Goal: Task Accomplishment & Management: Complete application form

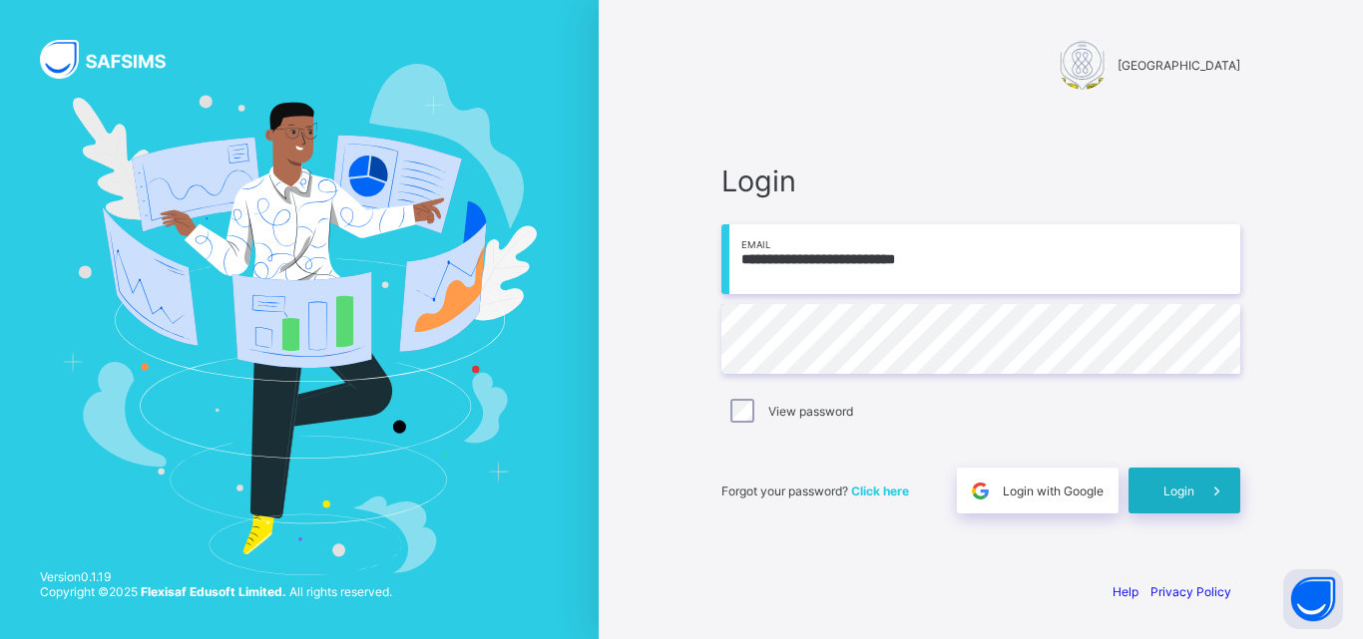
click at [1148, 500] on div "Login" at bounding box center [1184, 491] width 112 height 46
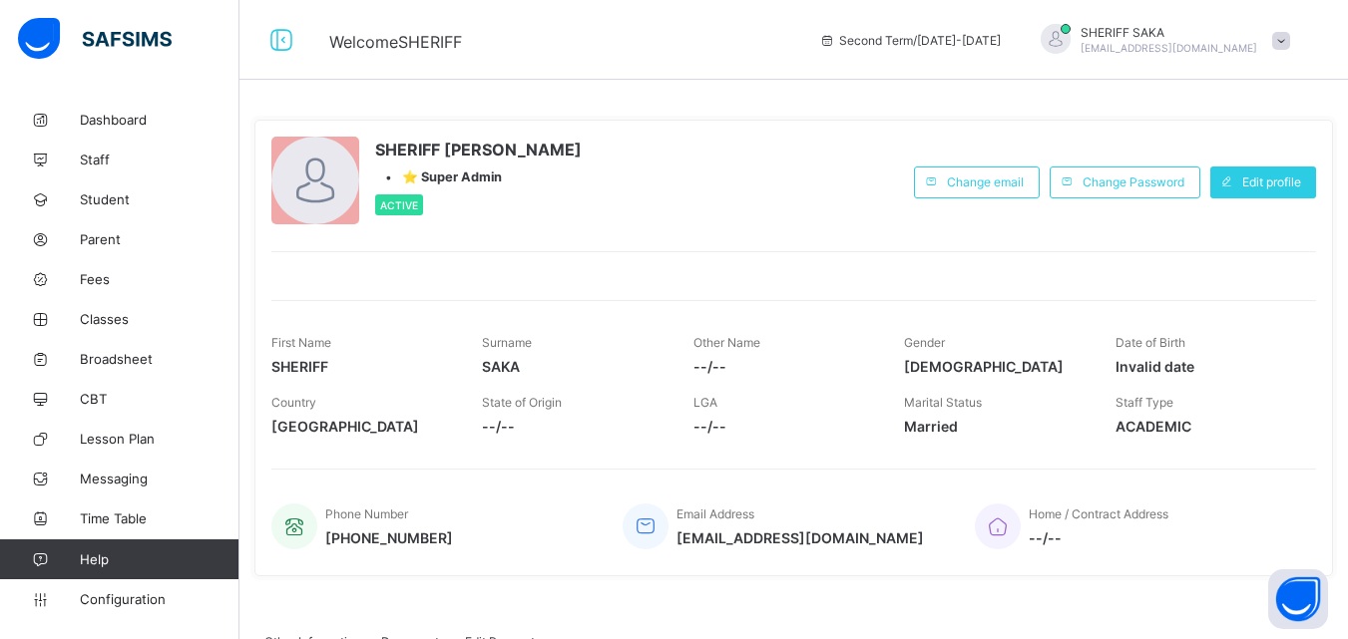
click at [283, 268] on div at bounding box center [793, 263] width 1044 height 25
click at [108, 318] on span "Classes" at bounding box center [160, 319] width 160 height 16
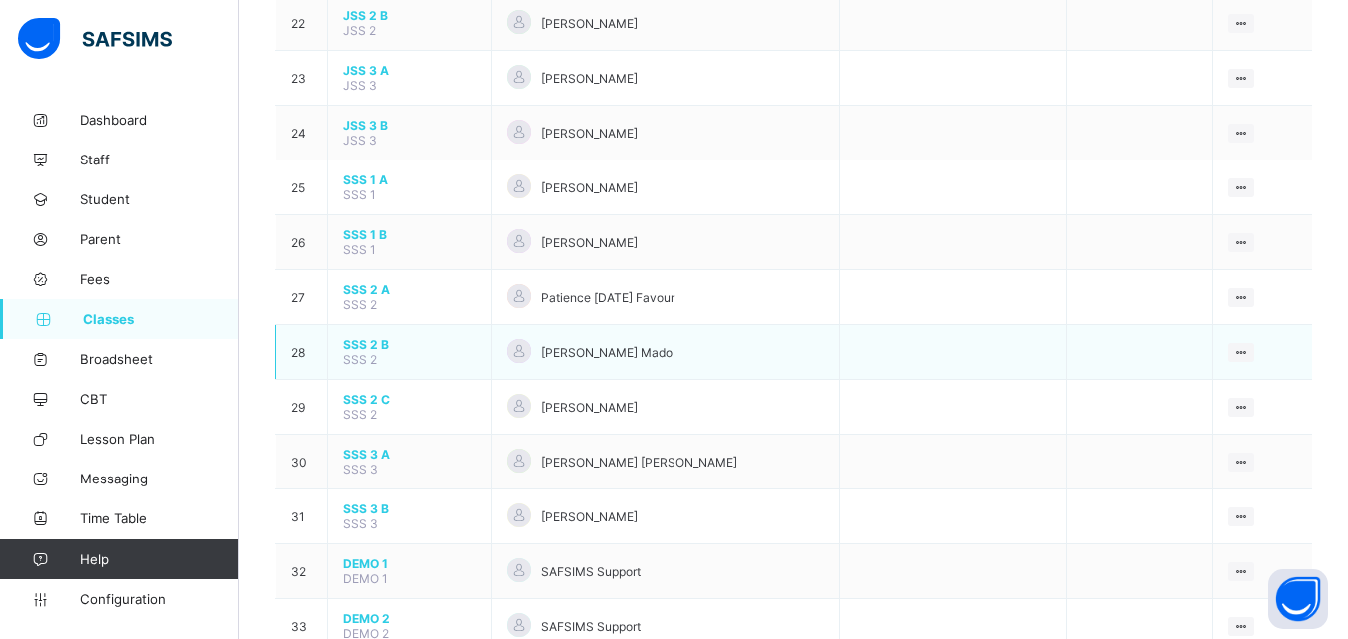
scroll to position [1396, 0]
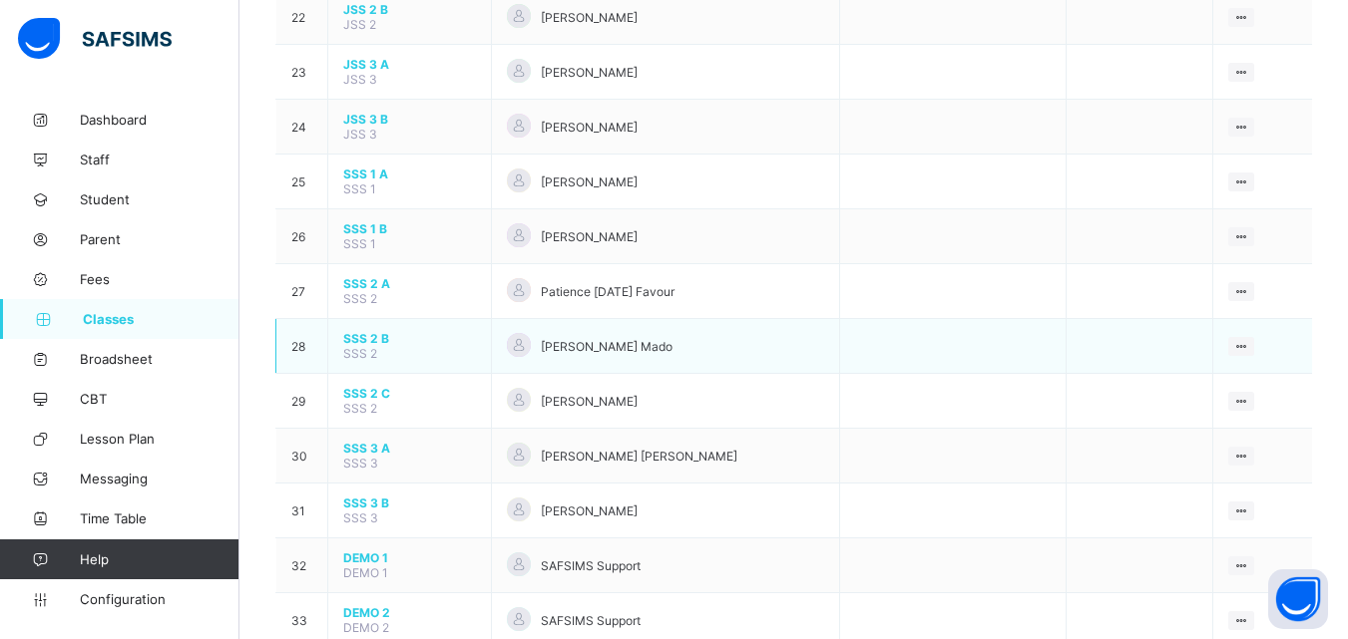
click at [381, 344] on span "SSS 2 B" at bounding box center [409, 338] width 133 height 15
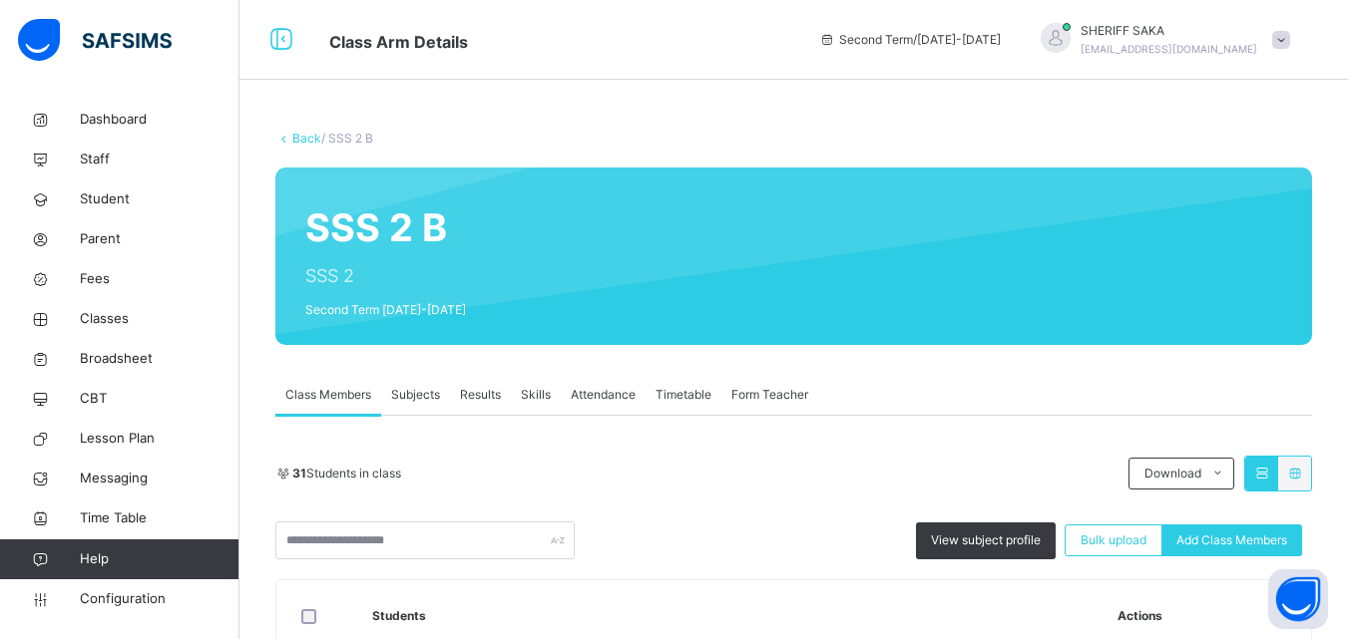
scroll to position [199, 0]
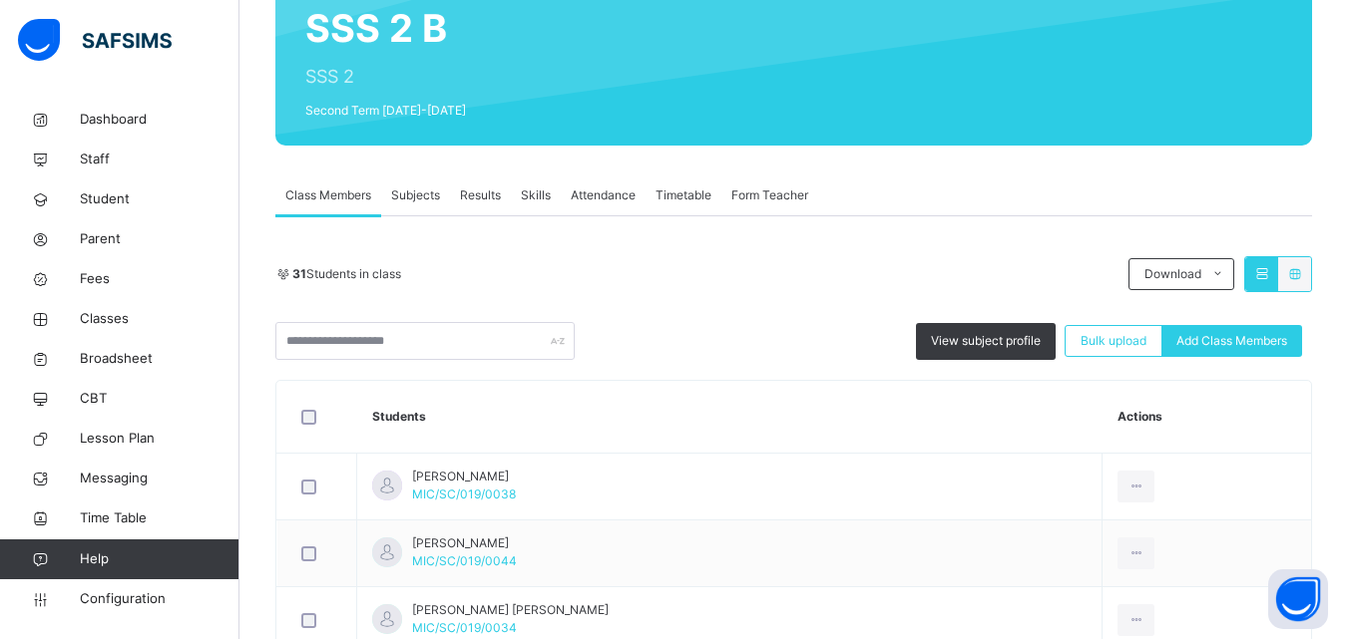
click at [425, 190] on span "Subjects" at bounding box center [415, 196] width 49 height 18
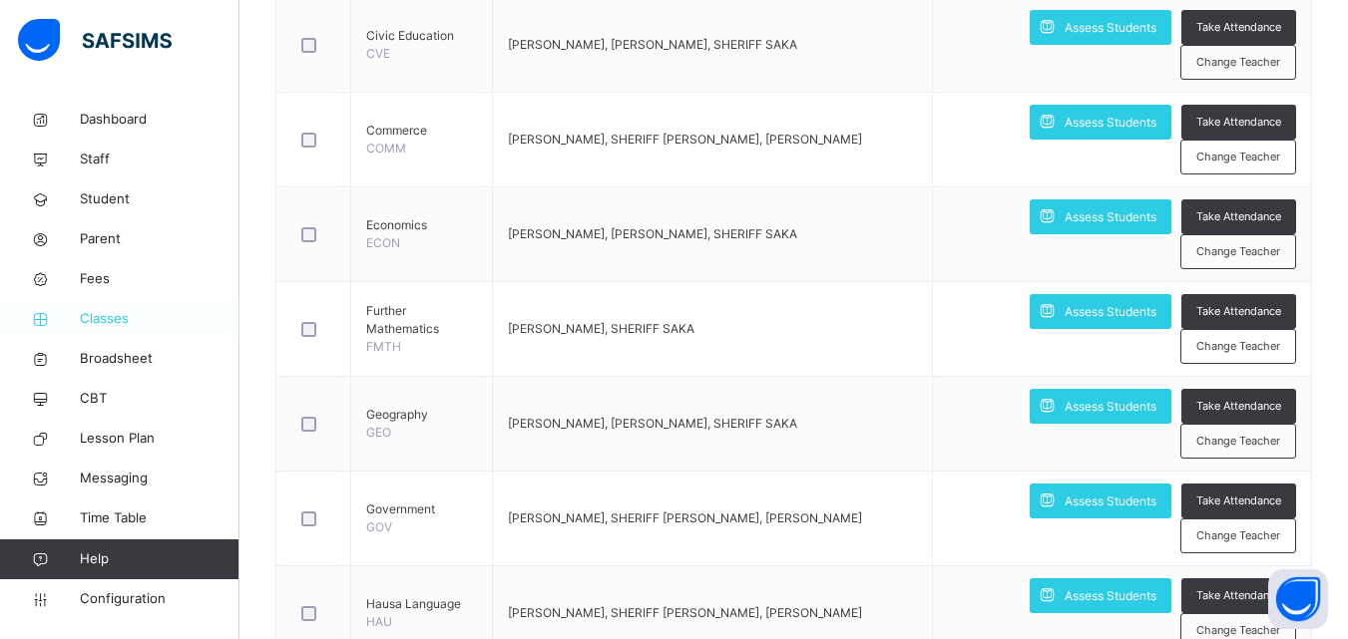
scroll to position [1396, 0]
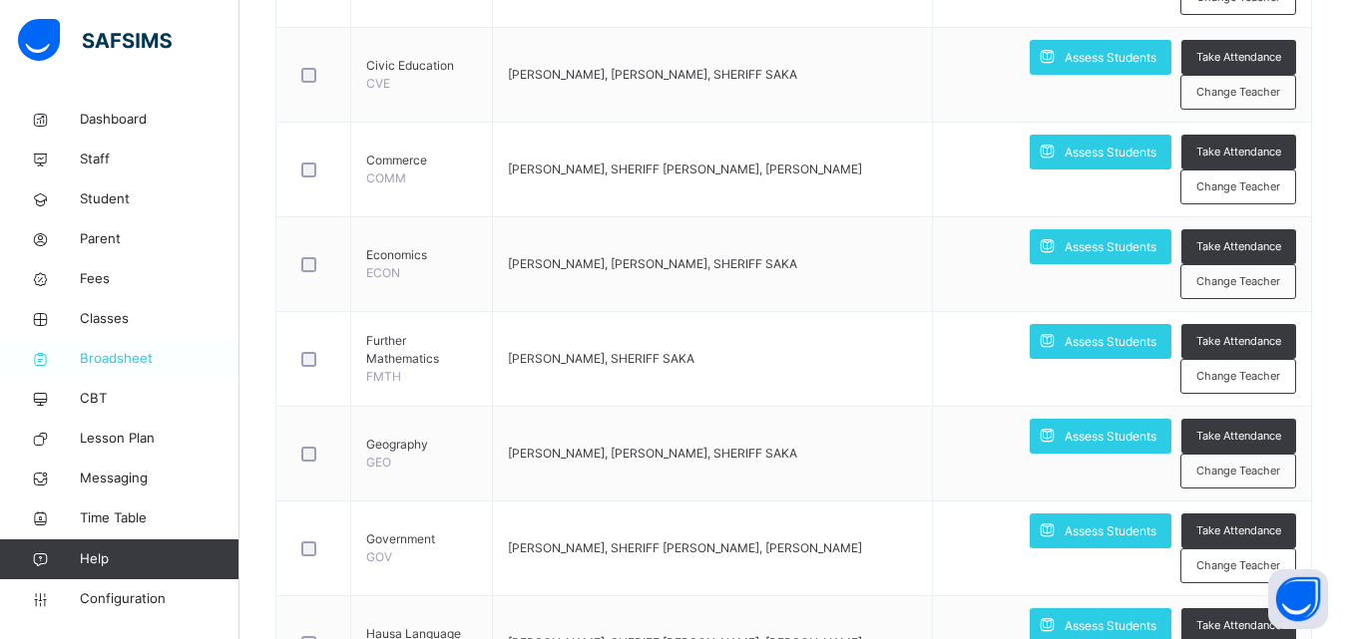
click at [142, 361] on span "Broadsheet" at bounding box center [160, 359] width 160 height 20
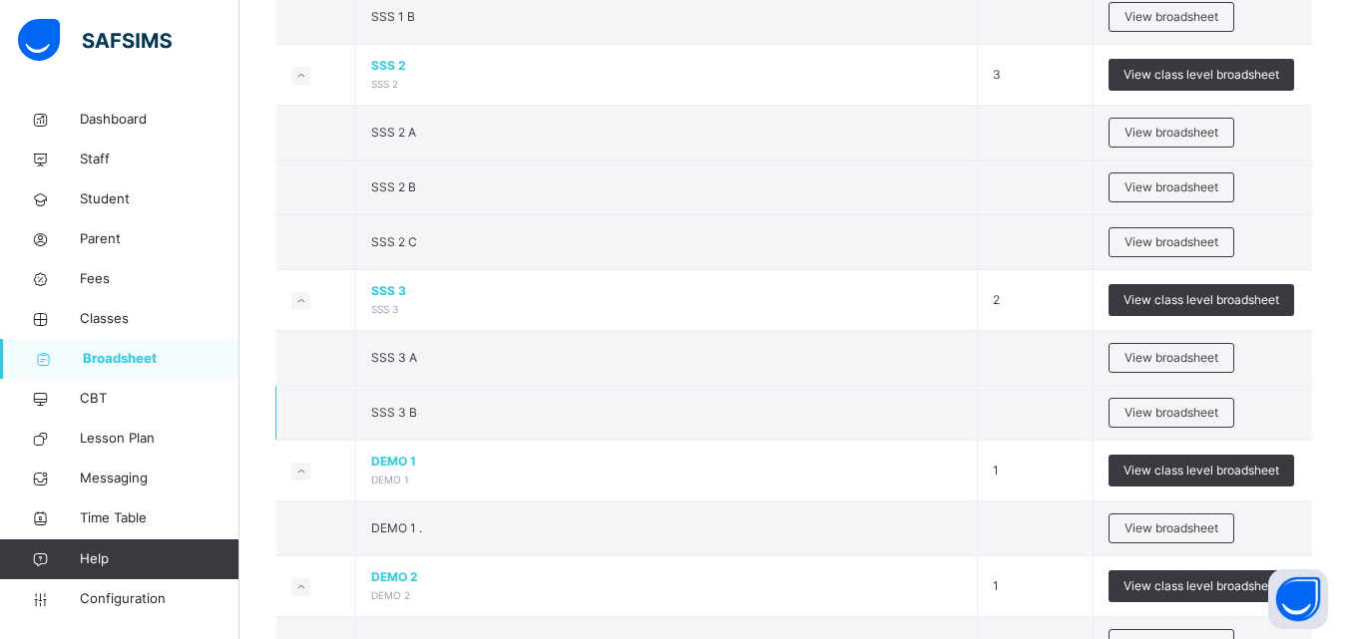
scroll to position [2394, 0]
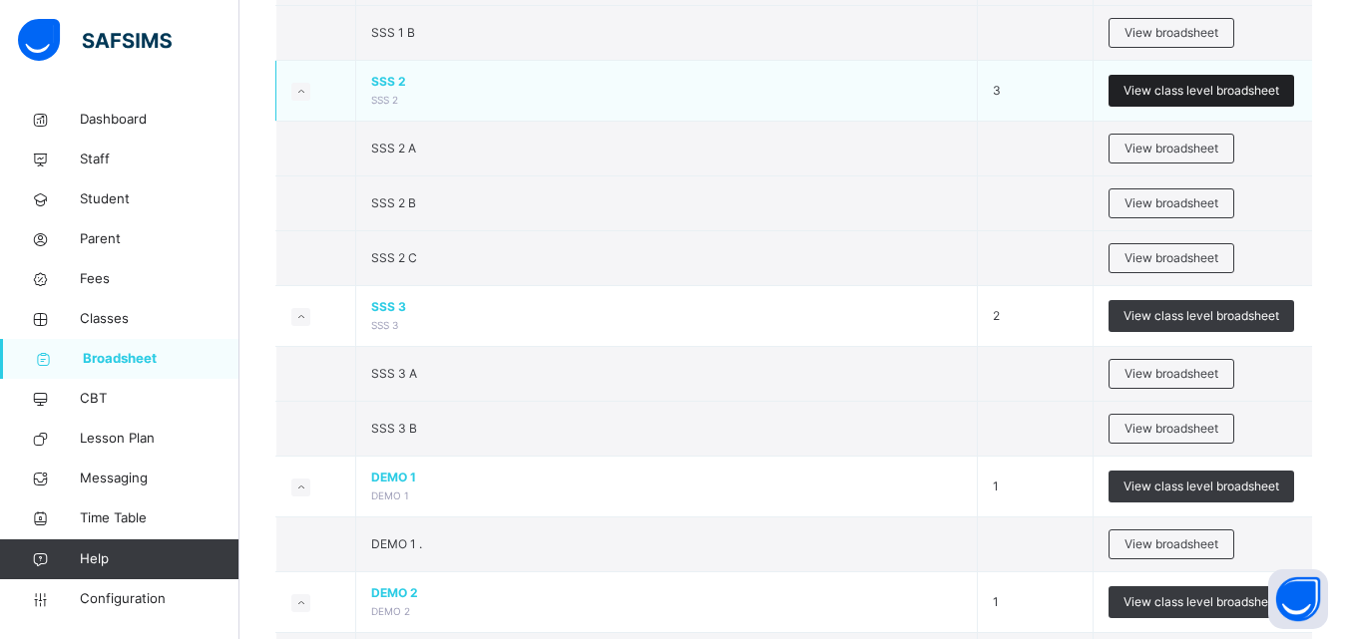
click at [1151, 91] on span "View class level broadsheet" at bounding box center [1201, 91] width 156 height 18
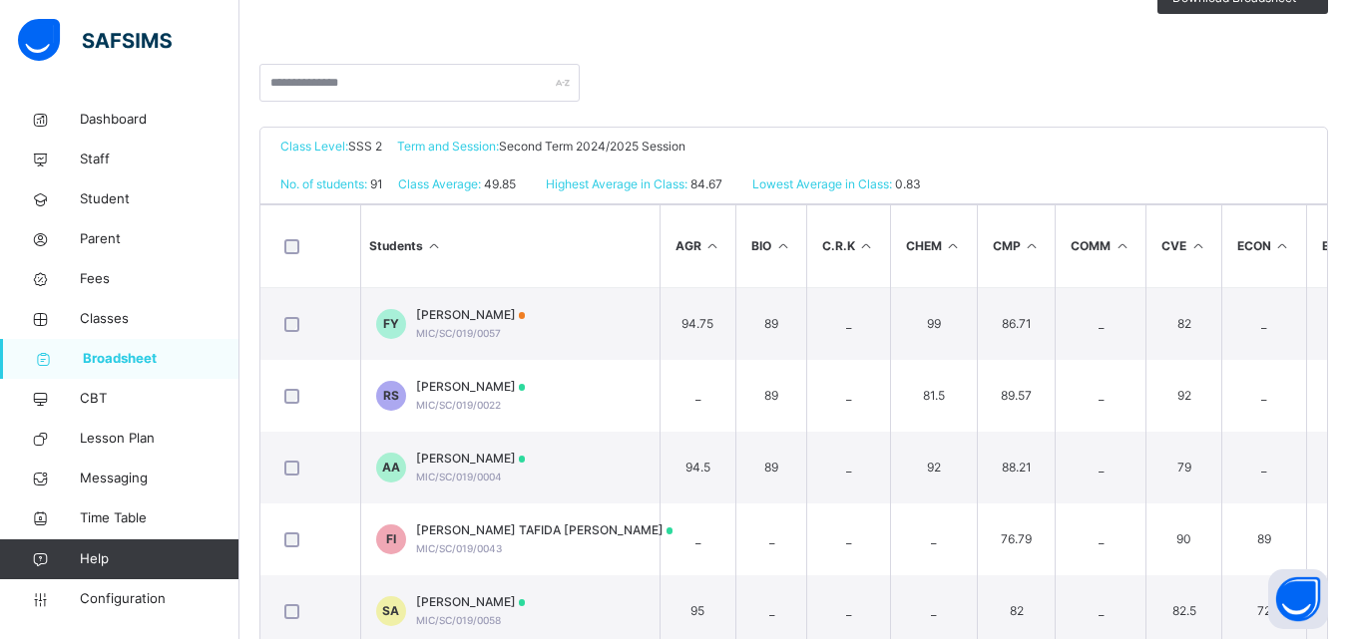
scroll to position [399, 0]
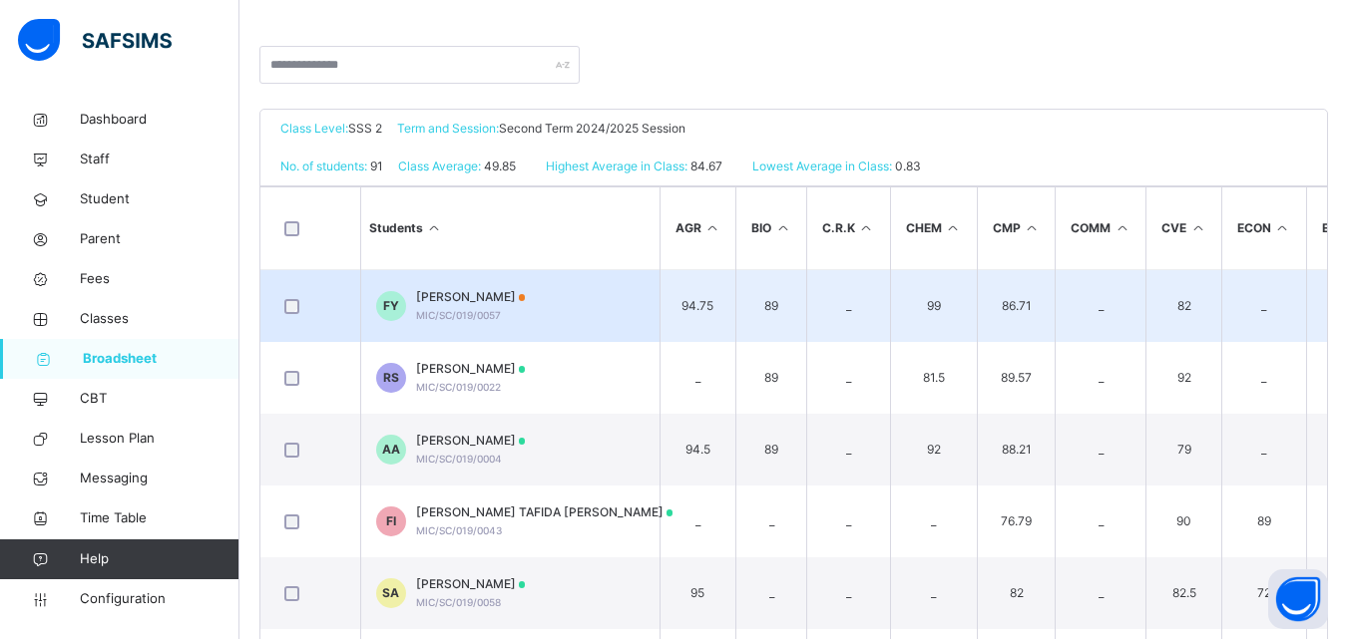
click at [1021, 290] on td "86.71" at bounding box center [1016, 306] width 79 height 73
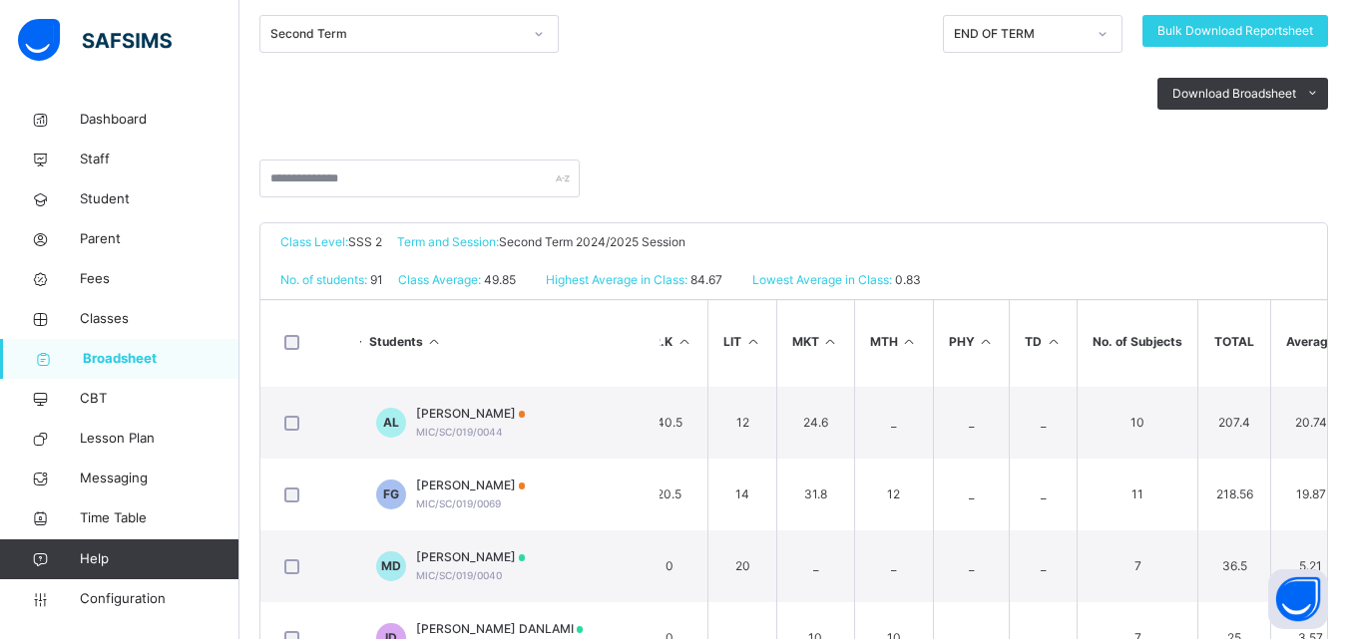
scroll to position [5930, 1157]
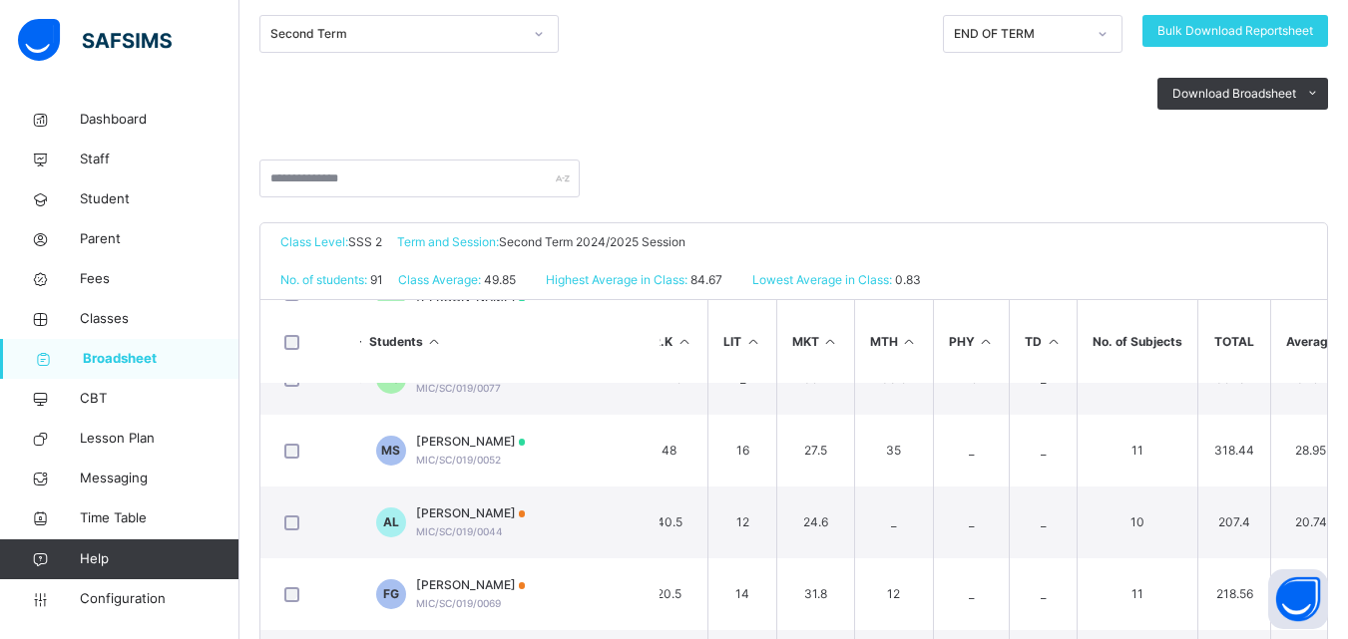
click at [1129, 377] on th "No. of Subjects" at bounding box center [1137, 341] width 121 height 83
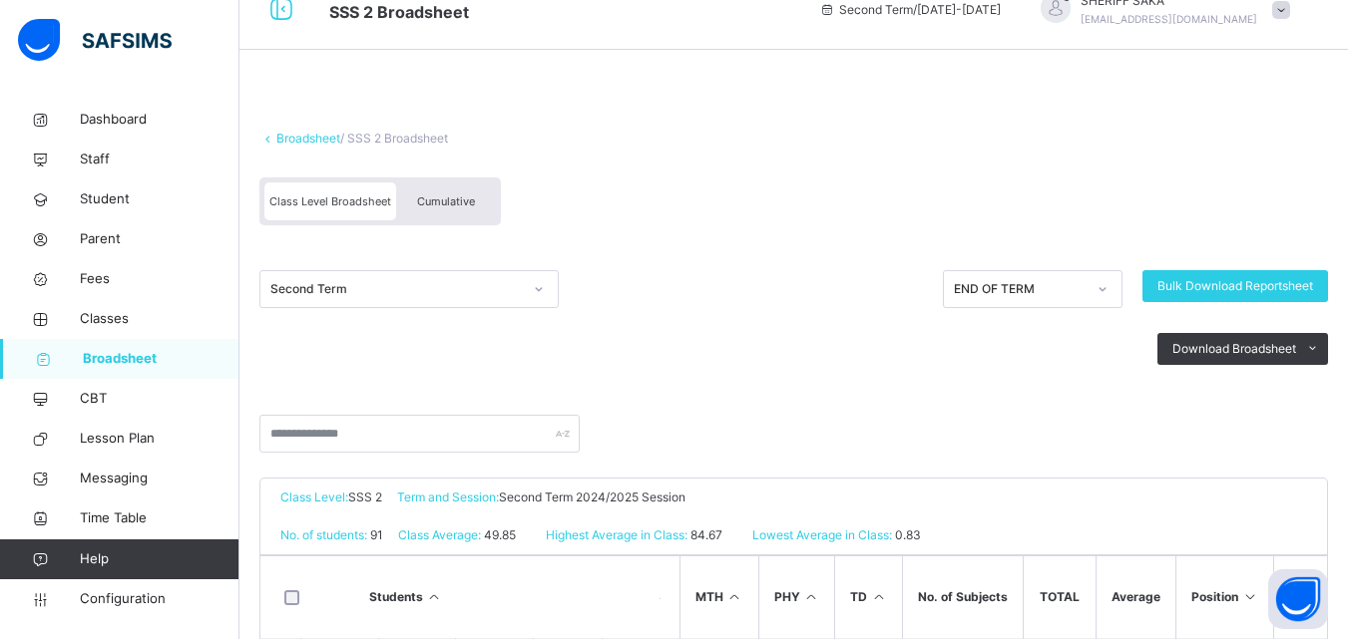
scroll to position [0, 0]
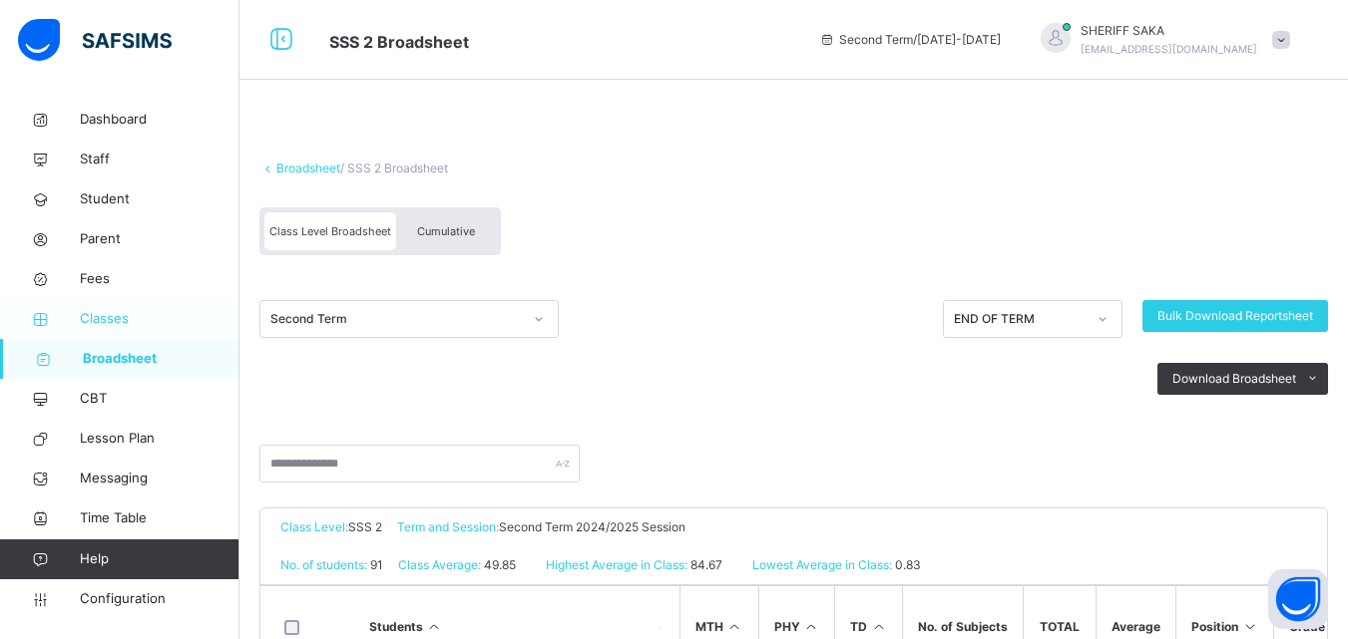
click at [131, 314] on span "Classes" at bounding box center [160, 319] width 160 height 20
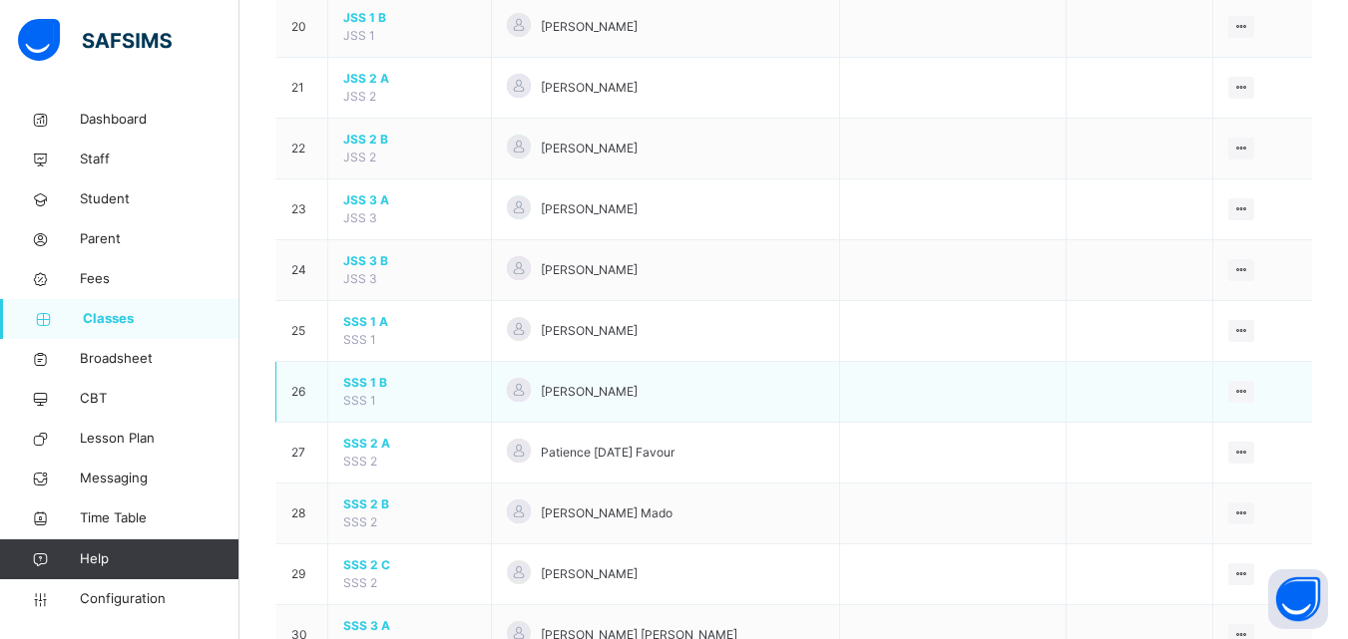
scroll to position [1496, 0]
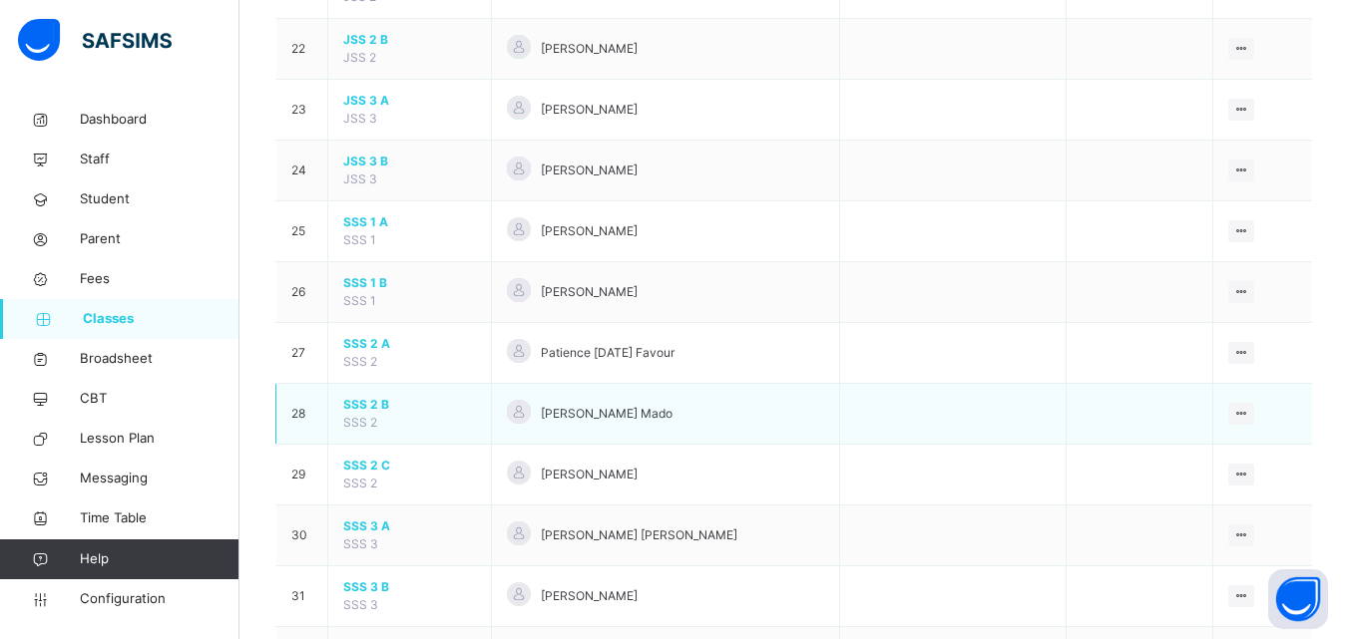
click at [378, 407] on span "SSS 2 B" at bounding box center [409, 405] width 133 height 18
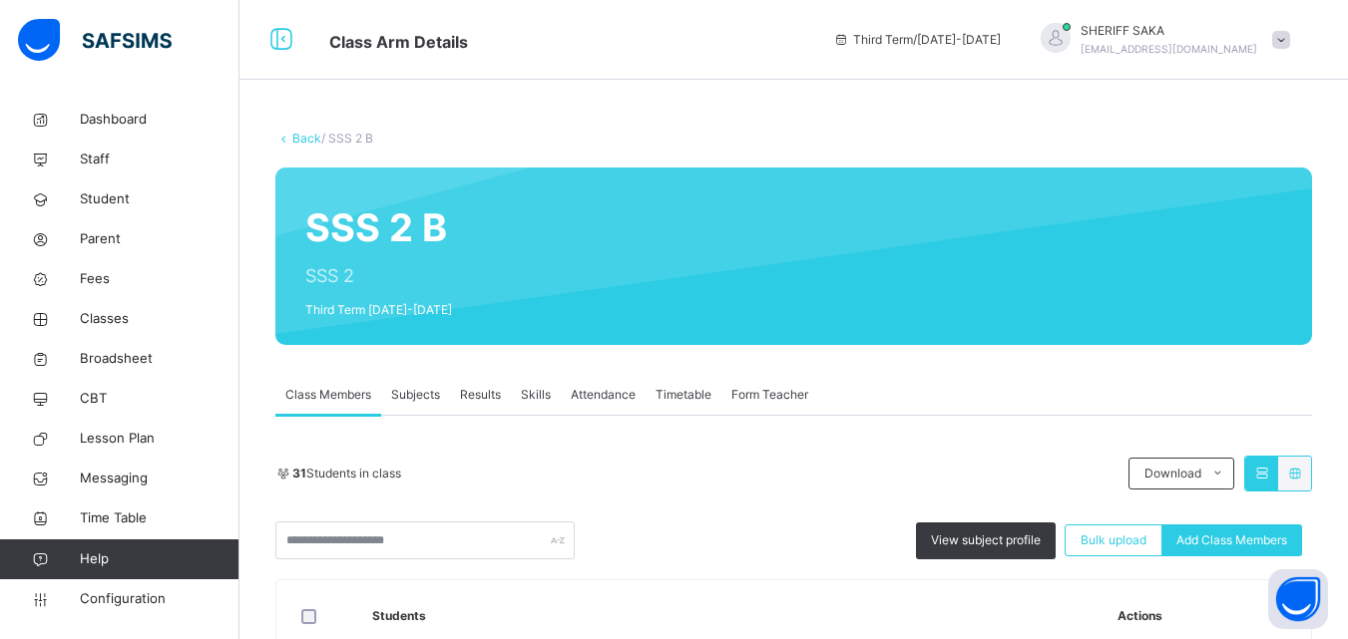
scroll to position [100, 0]
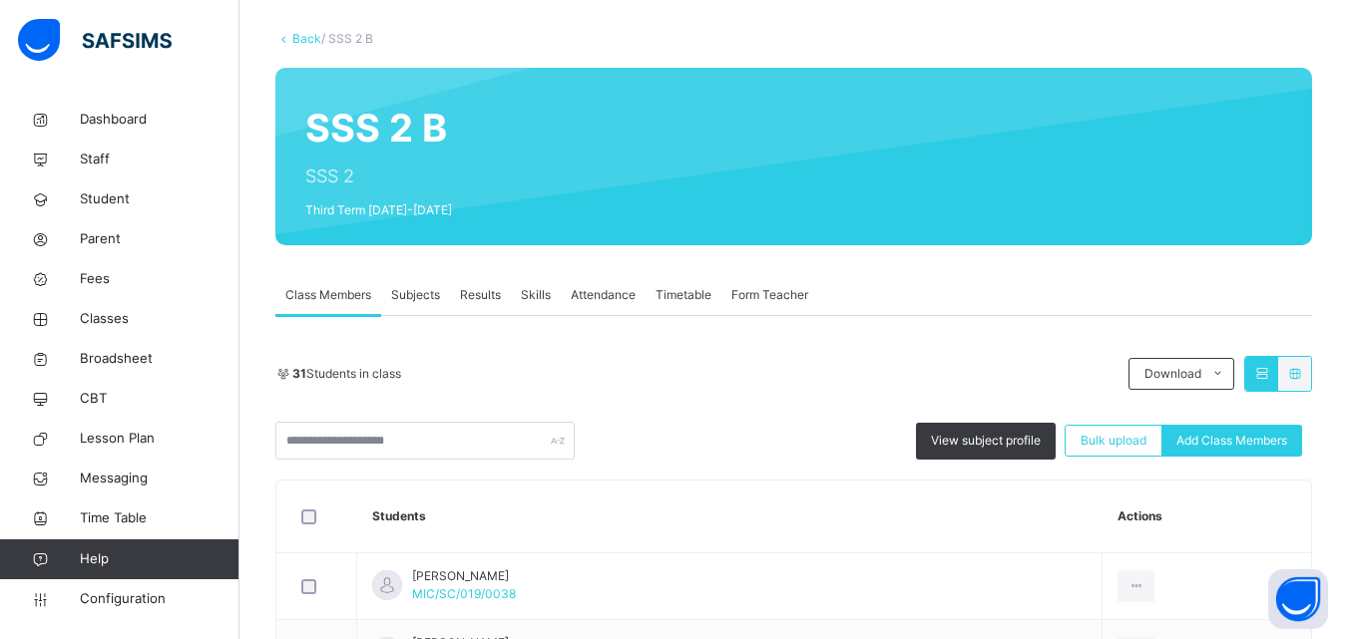
click at [443, 297] on div "Subjects" at bounding box center [415, 295] width 69 height 40
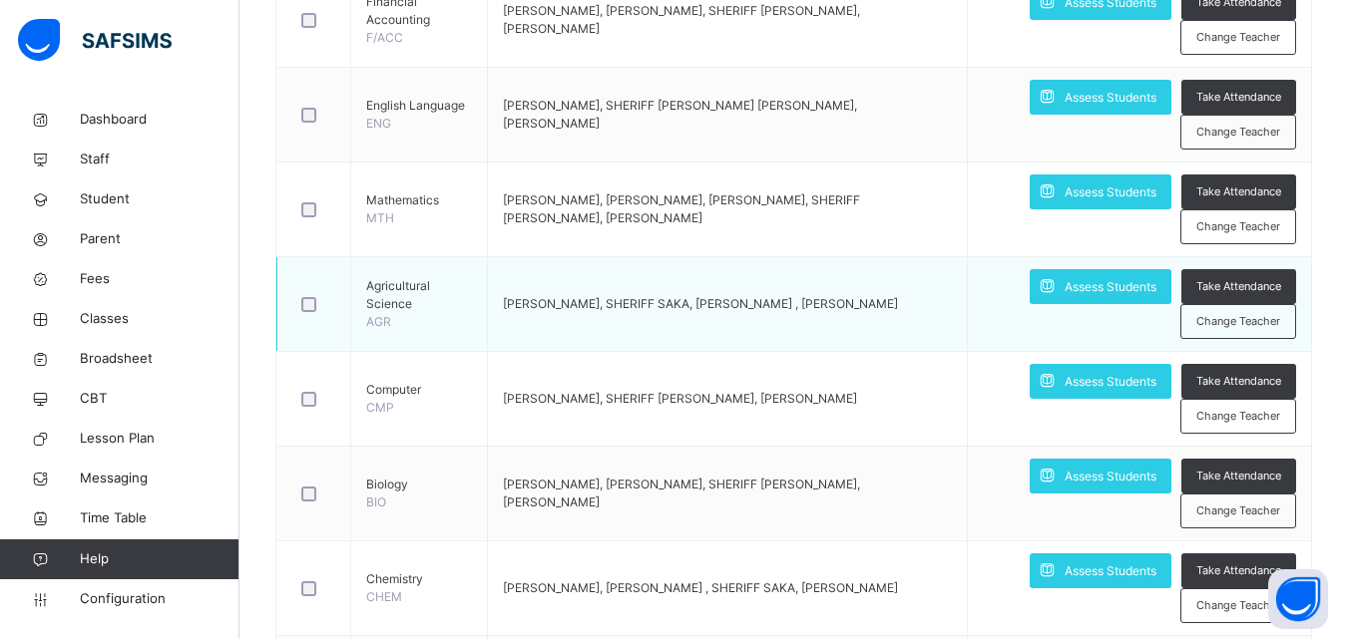
scroll to position [698, 0]
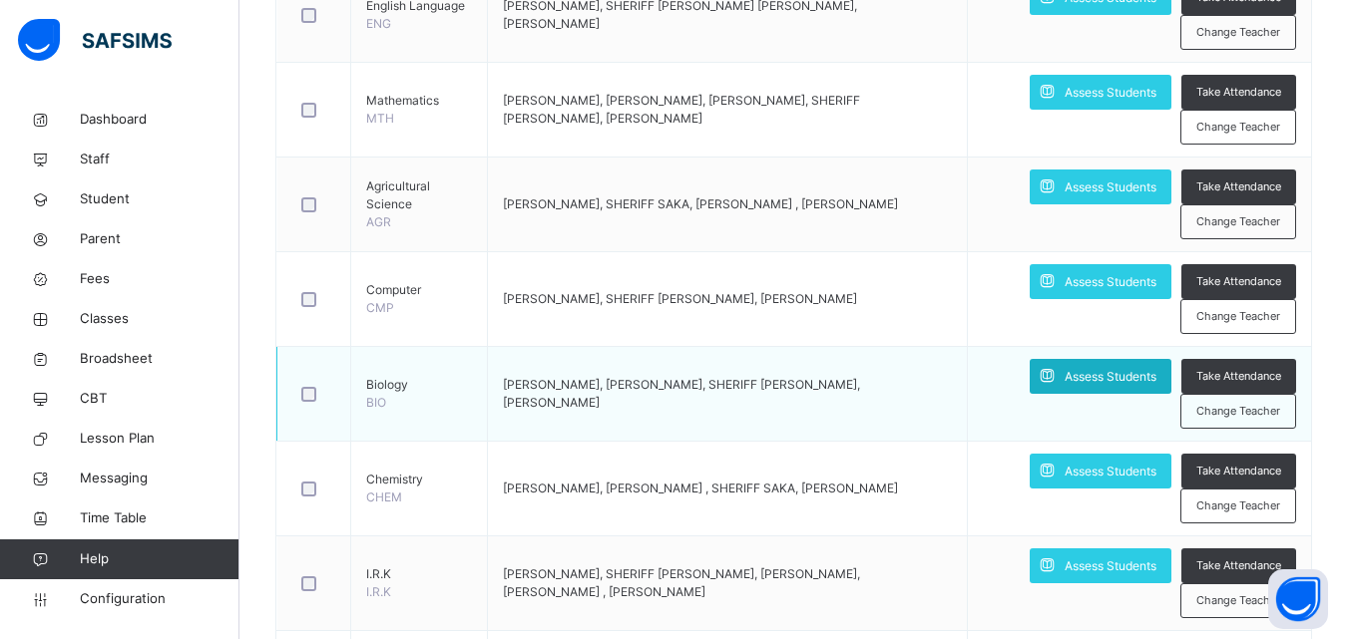
click at [1057, 376] on icon at bounding box center [1046, 376] width 21 height 23
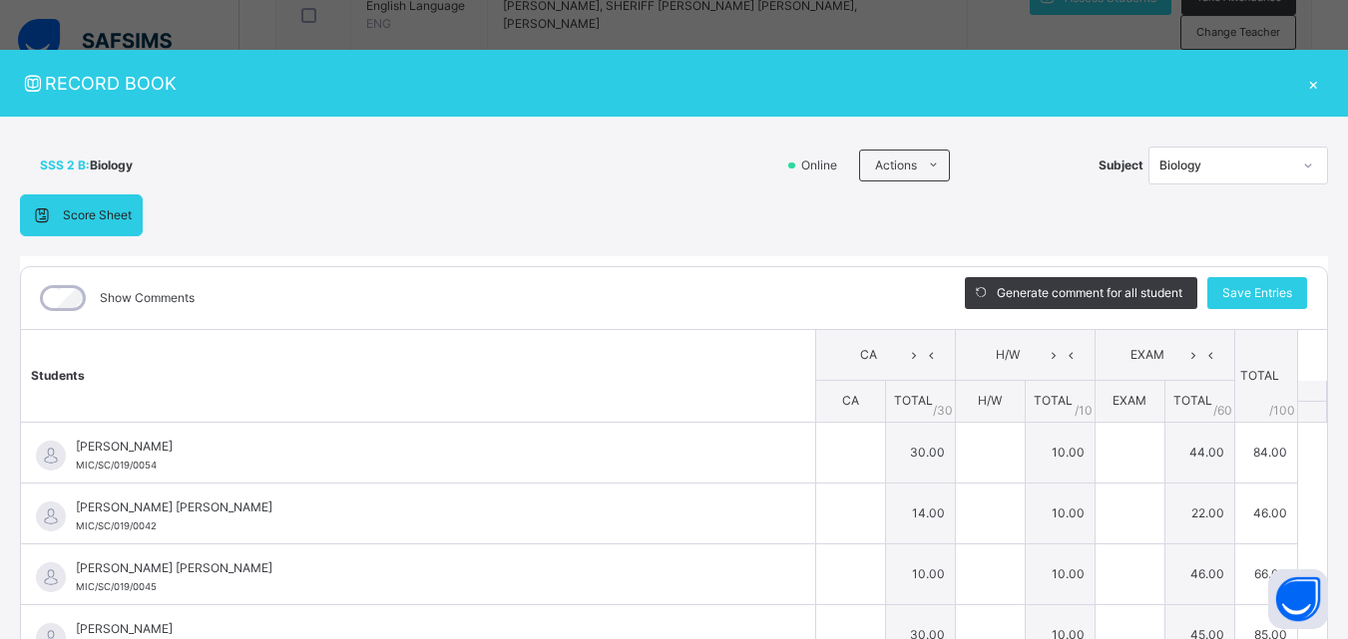
type input "**"
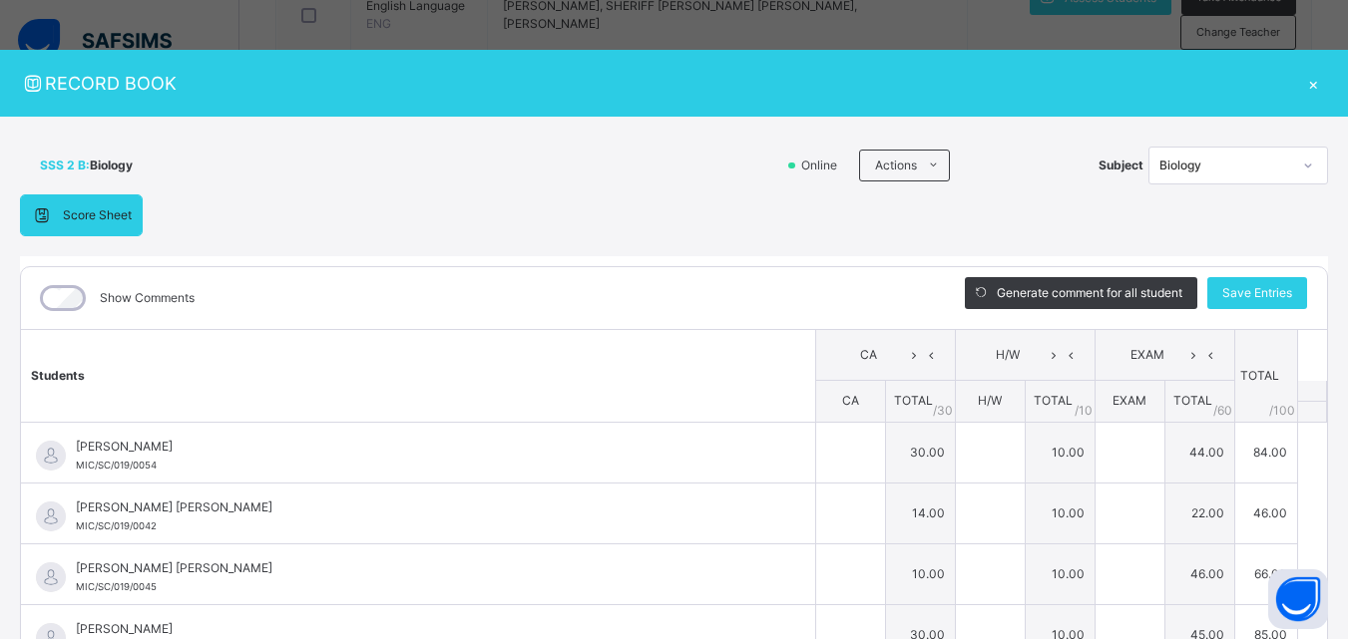
type input "**"
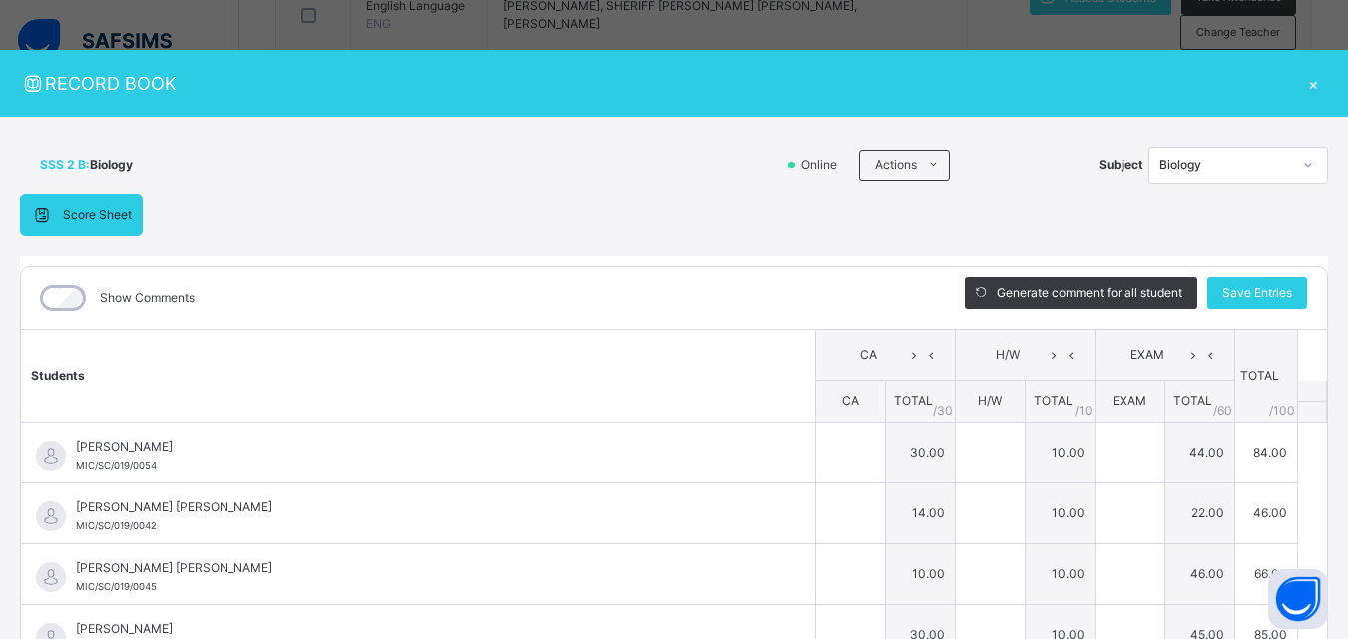
type input "**"
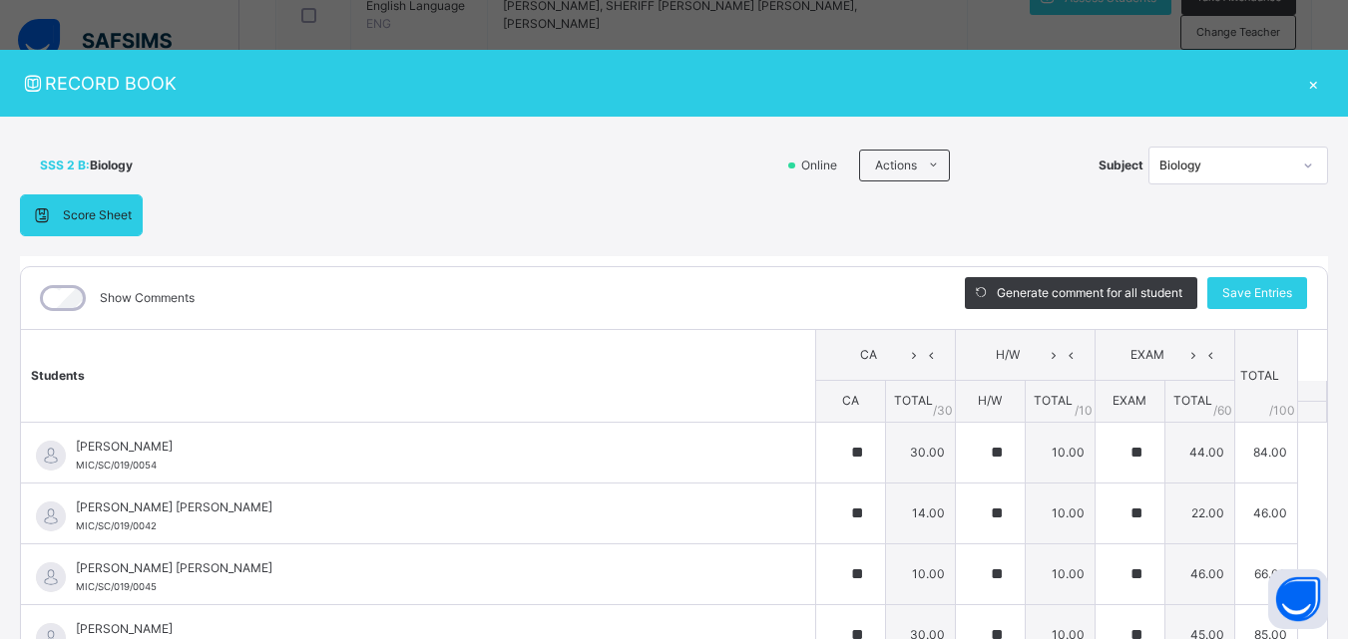
type input "**"
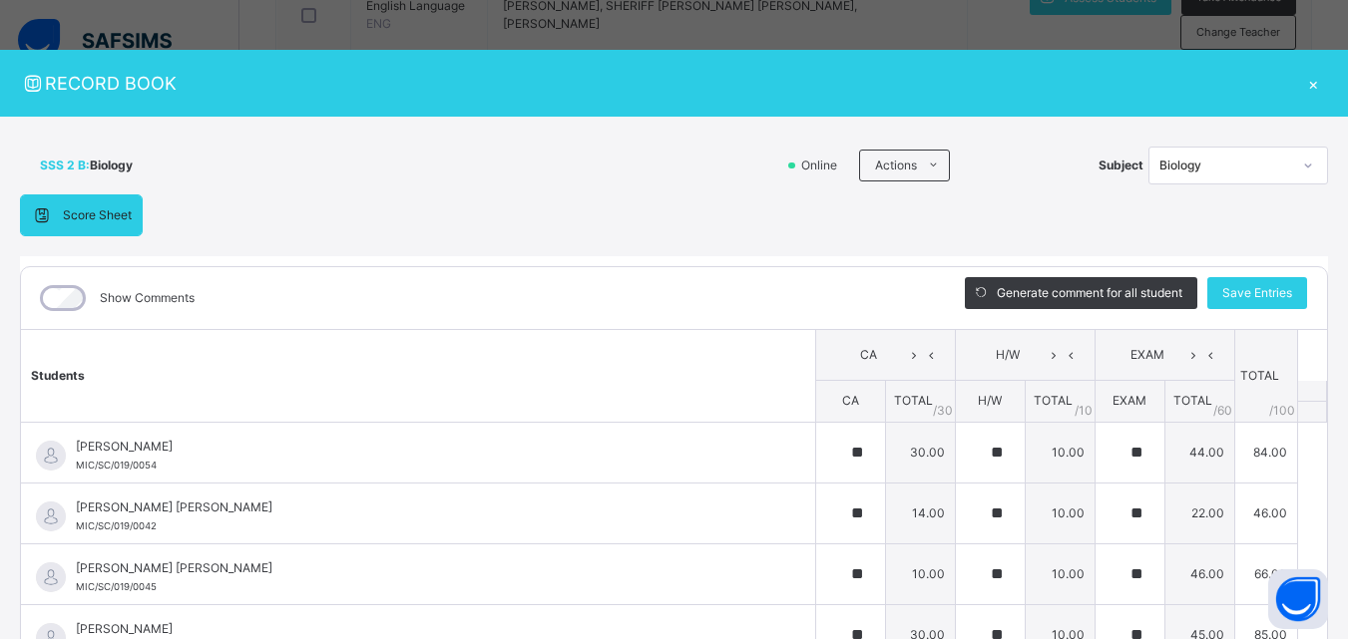
type input "**"
type input "*"
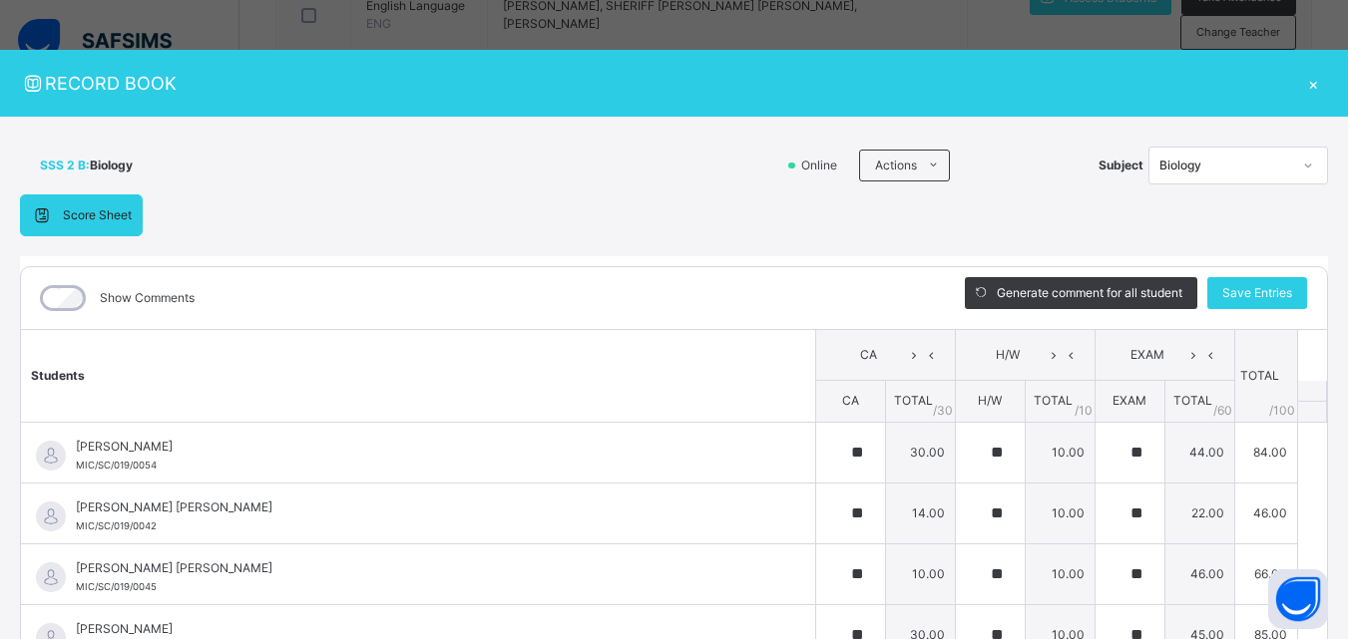
type input "**"
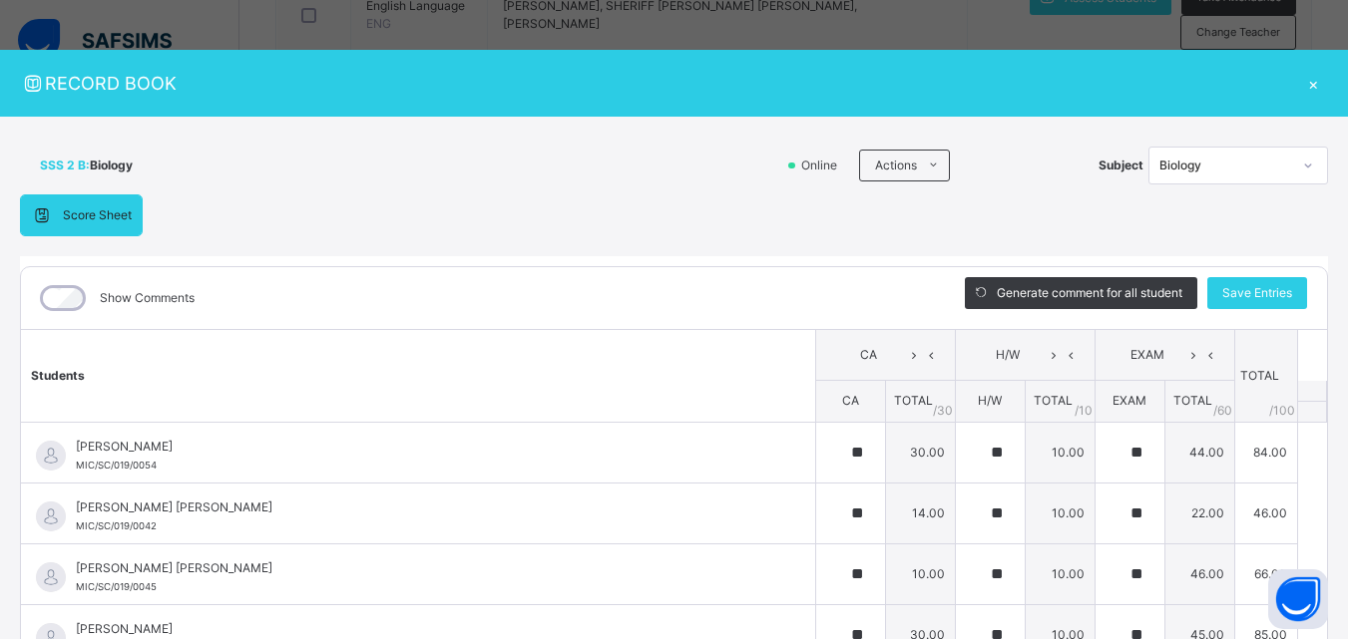
type input "**"
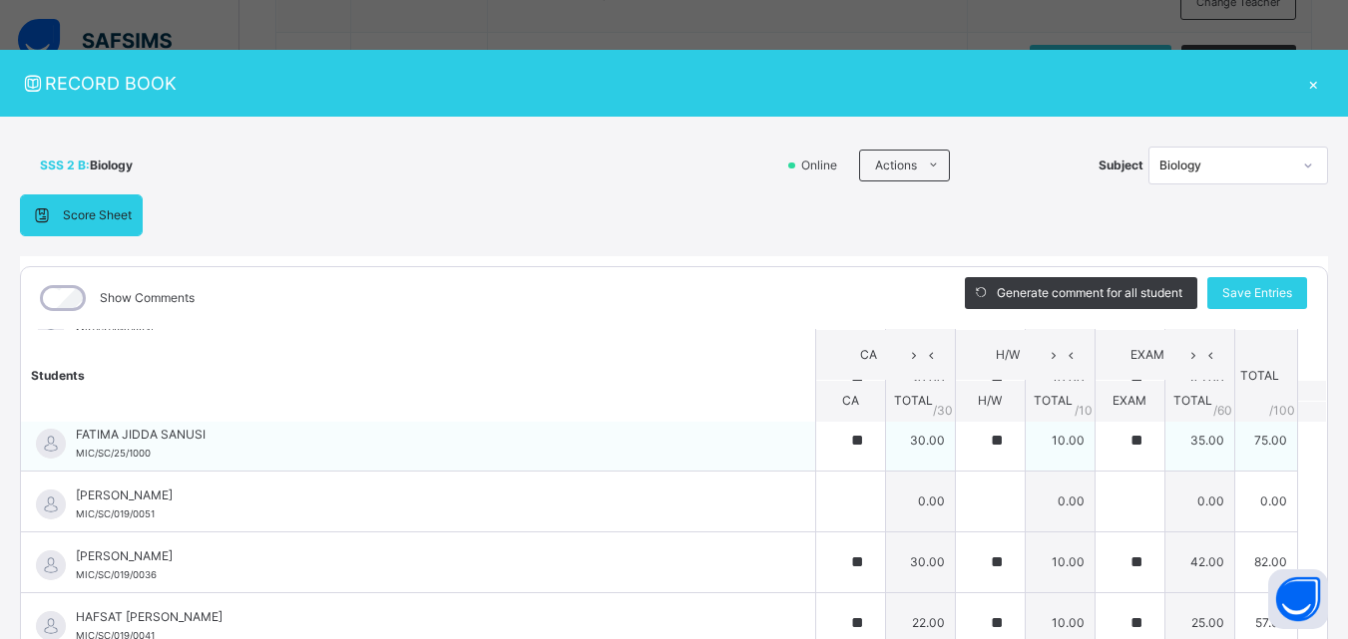
scroll to position [247, 0]
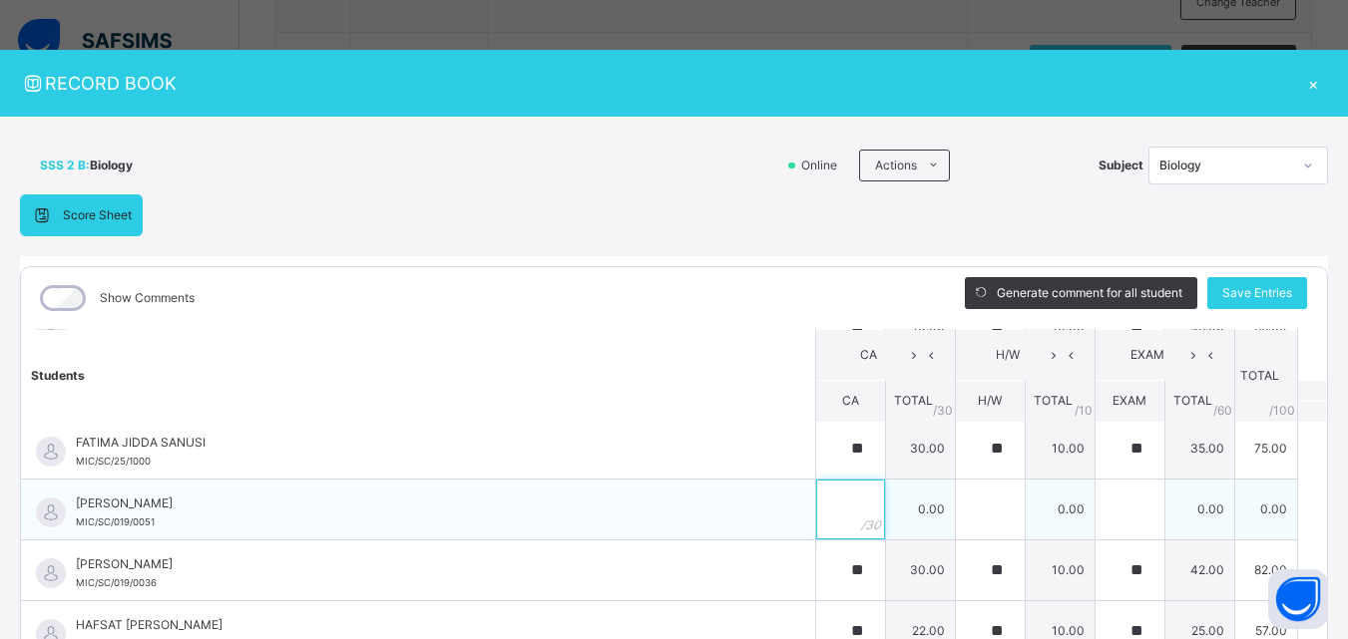
click at [831, 502] on input "text" at bounding box center [850, 510] width 69 height 60
click at [1302, 83] on div "×" at bounding box center [1313, 83] width 30 height 27
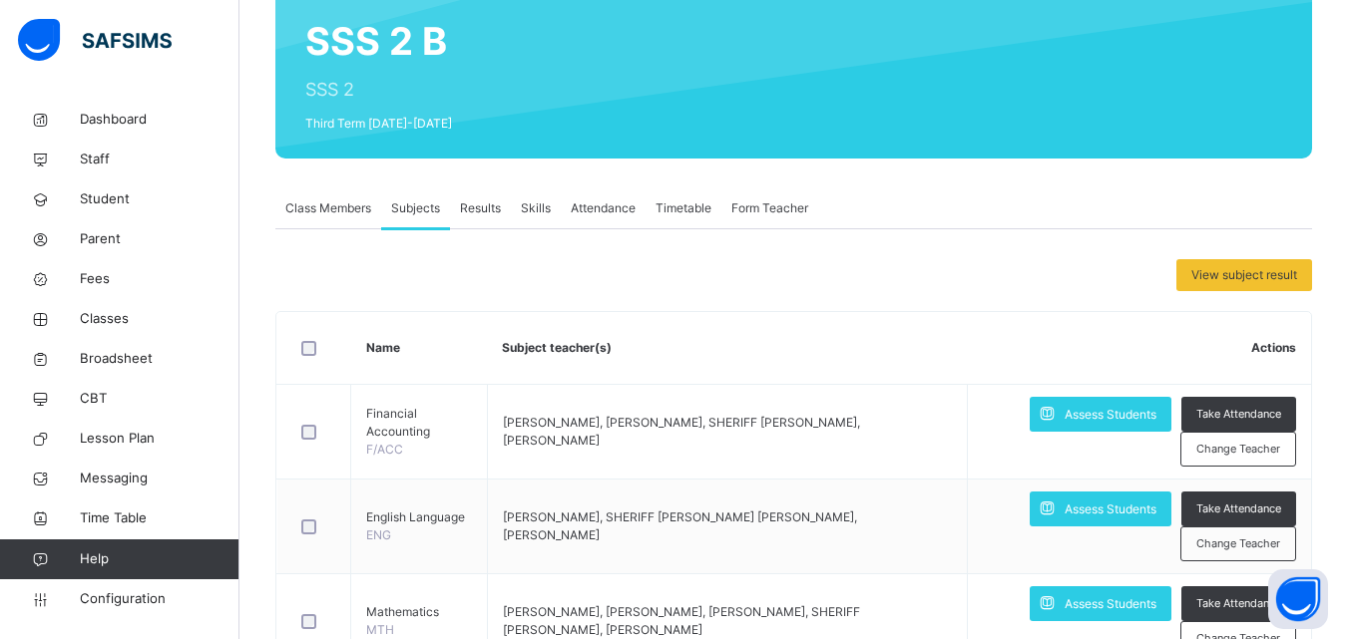
scroll to position [100, 0]
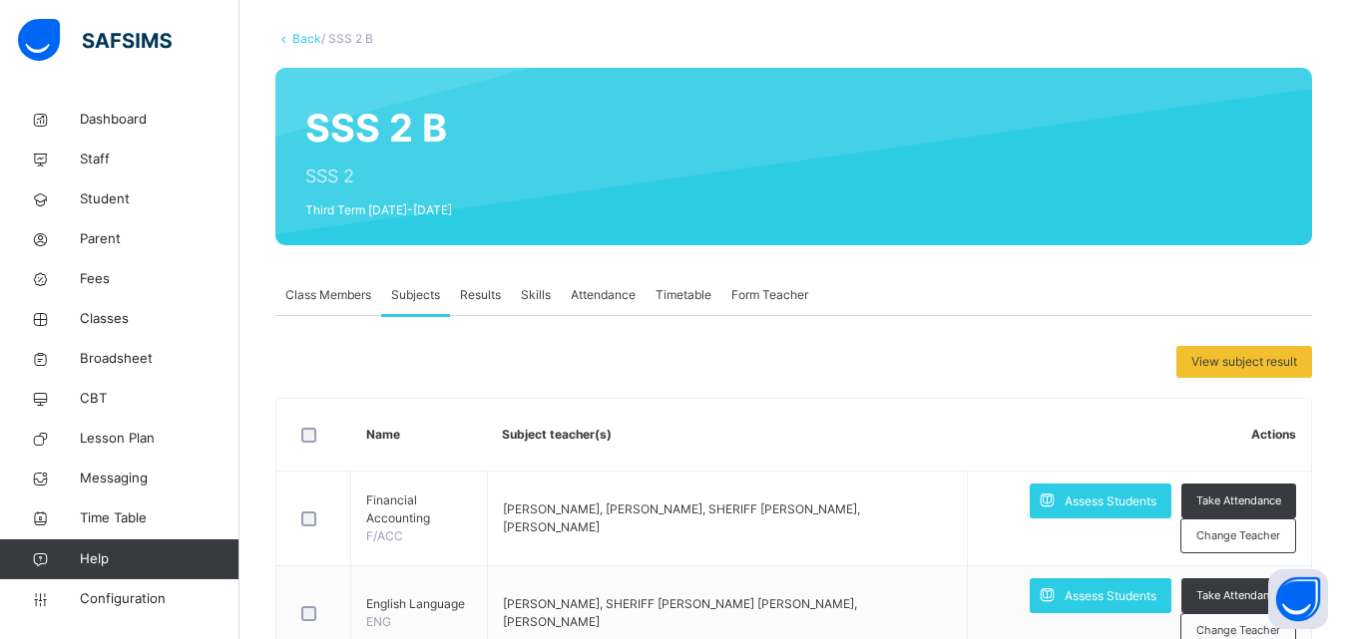
click at [363, 301] on span "Class Members" at bounding box center [328, 295] width 86 height 18
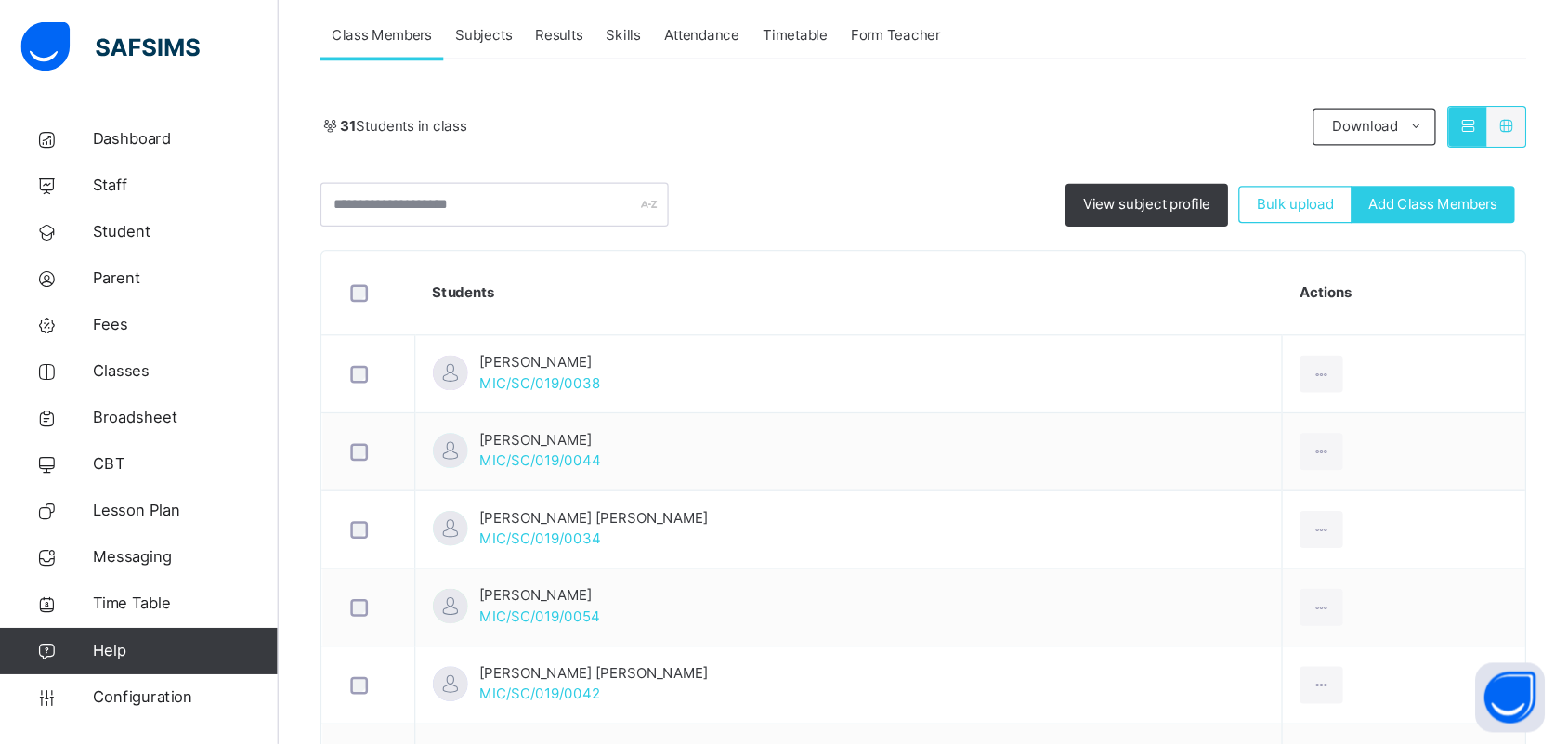
scroll to position [372, 0]
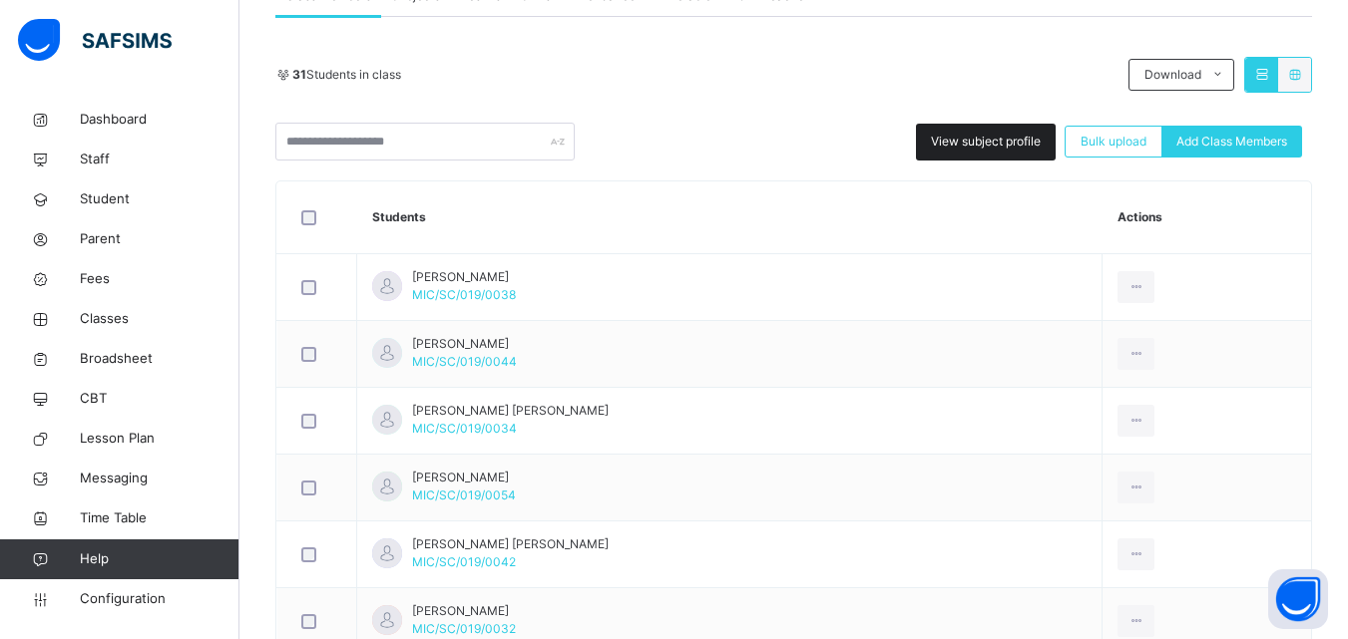
click at [987, 140] on span "View subject profile" at bounding box center [986, 142] width 110 height 18
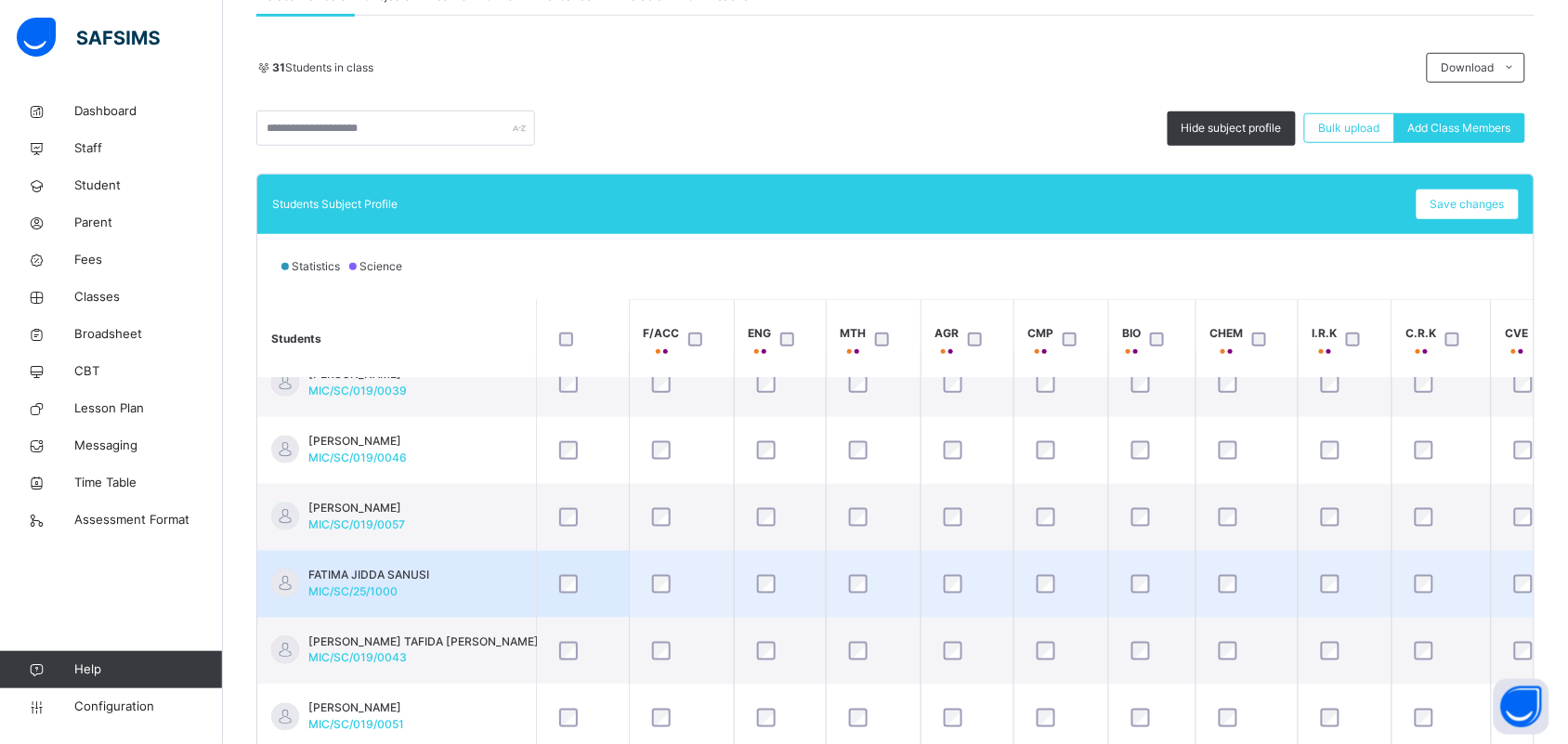
scroll to position [813, 0]
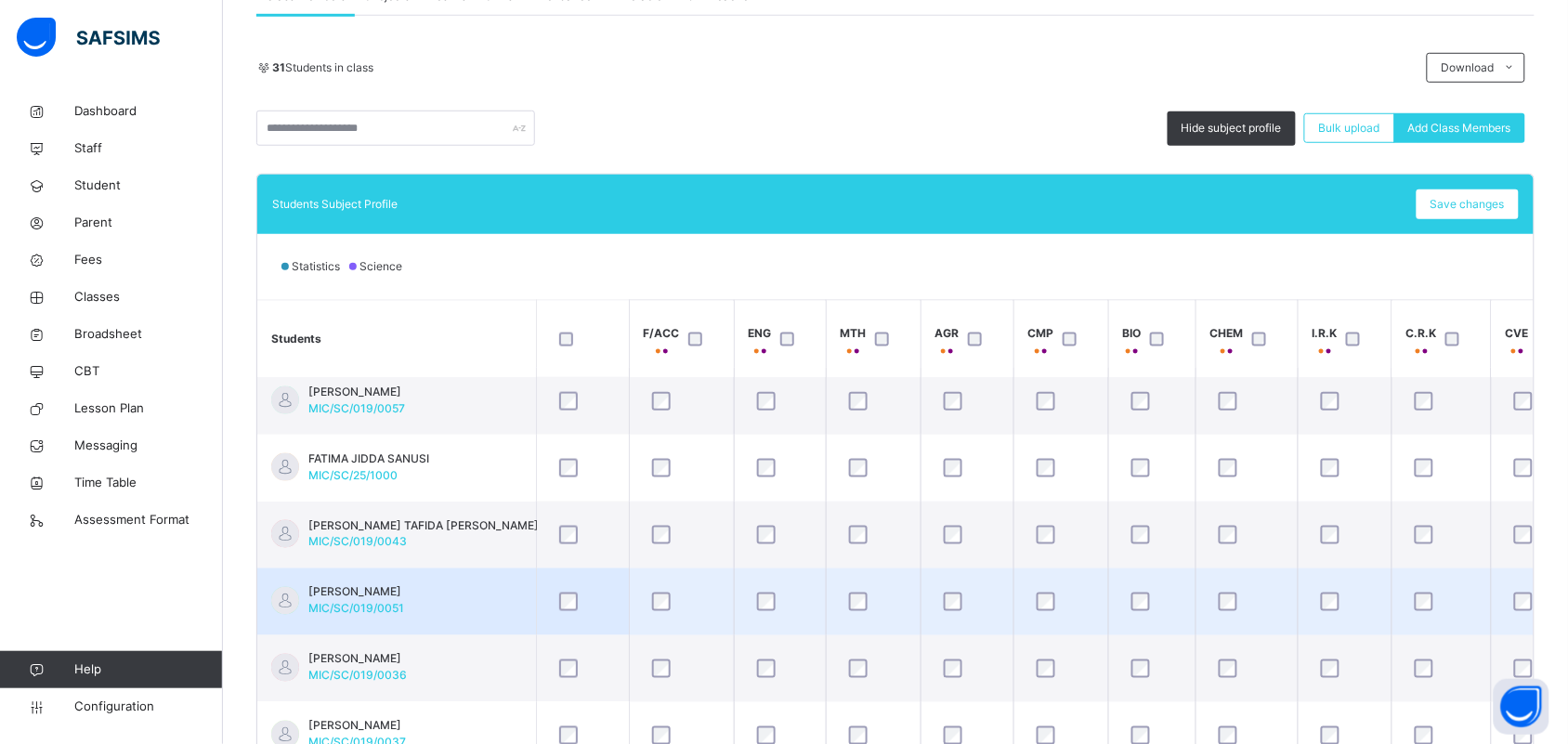
click at [509, 594] on td "[PERSON_NAME] MIC/SC/019/0051" at bounding box center [396, 602] width 278 height 67
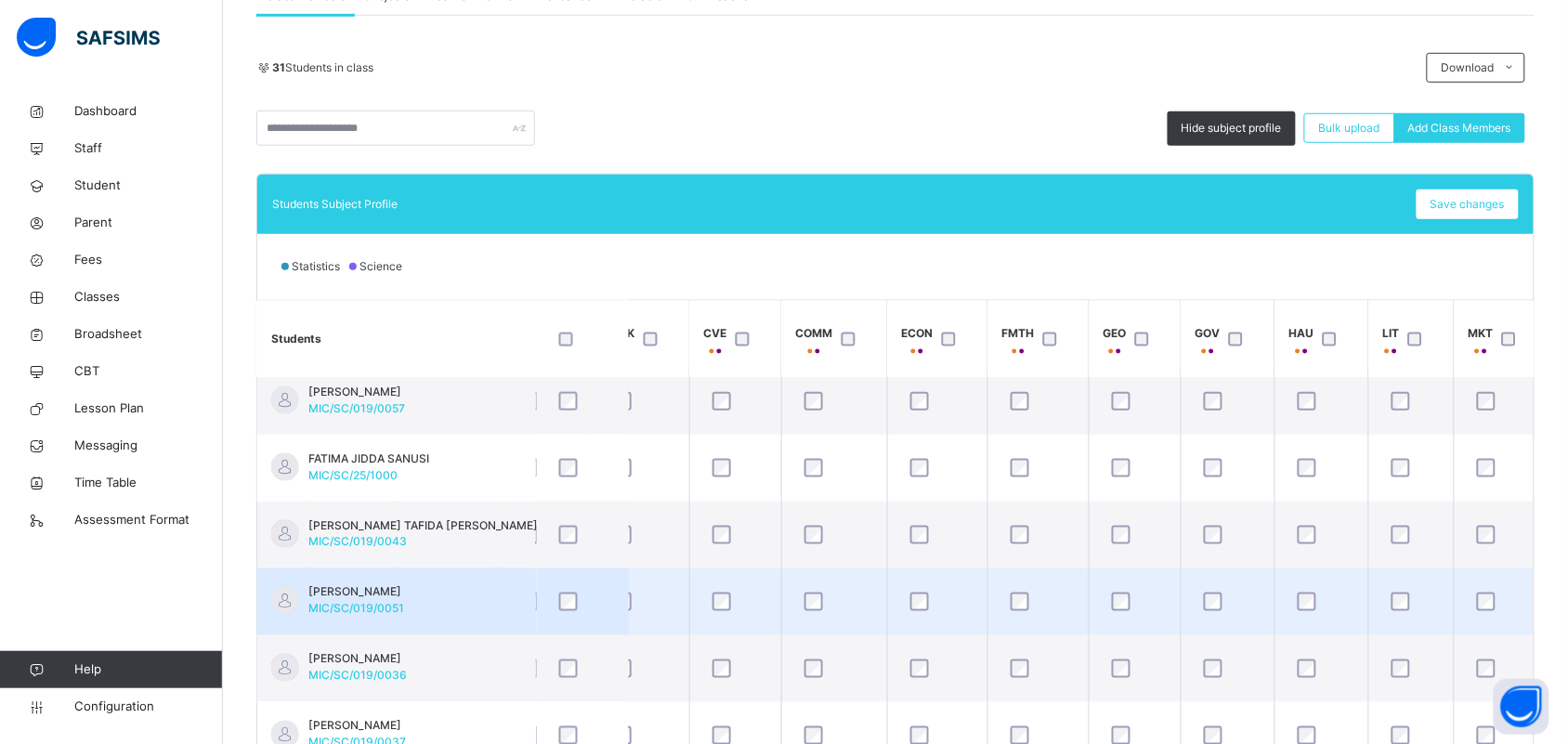
scroll to position [813, 801]
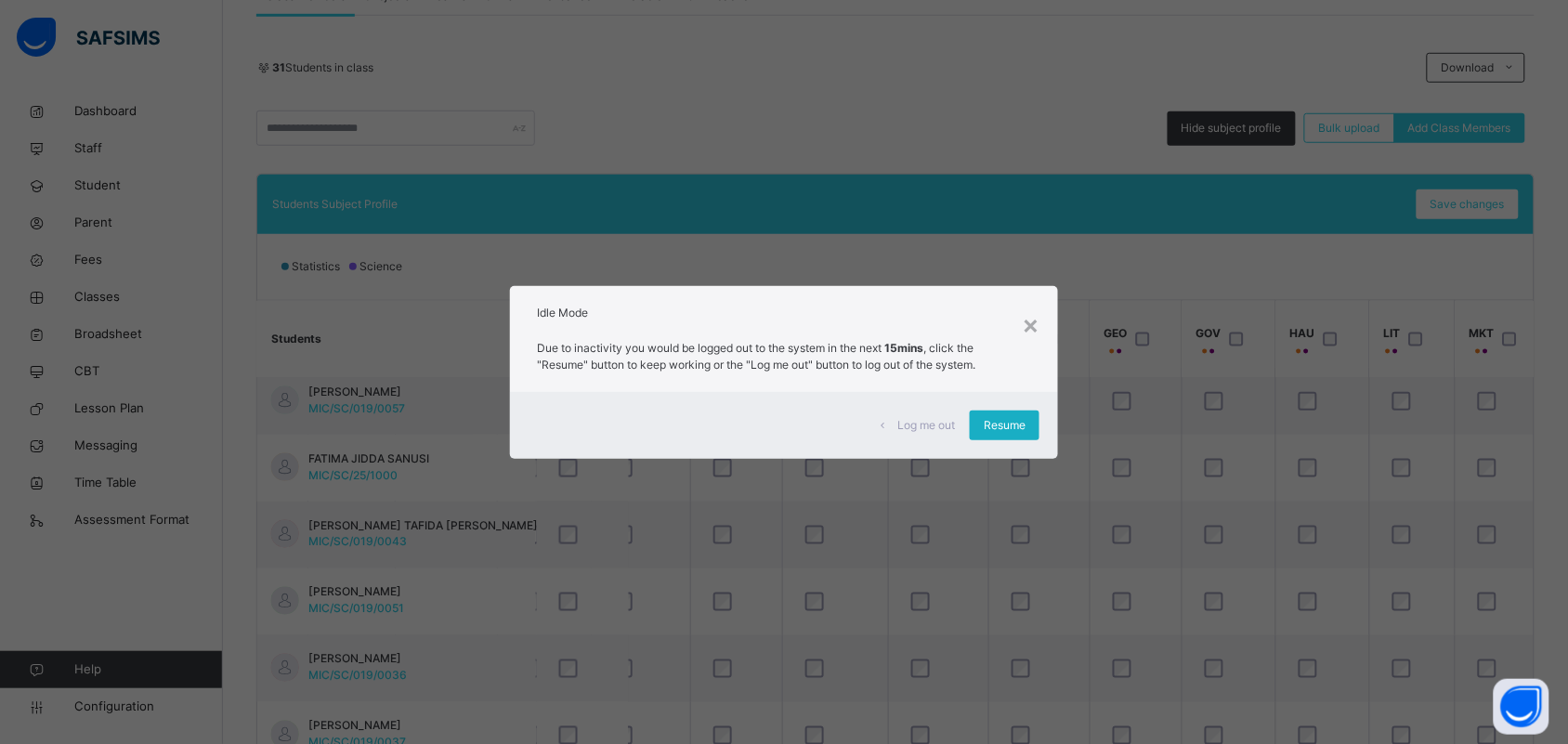
click at [990, 429] on span "Resume" at bounding box center [1004, 426] width 42 height 17
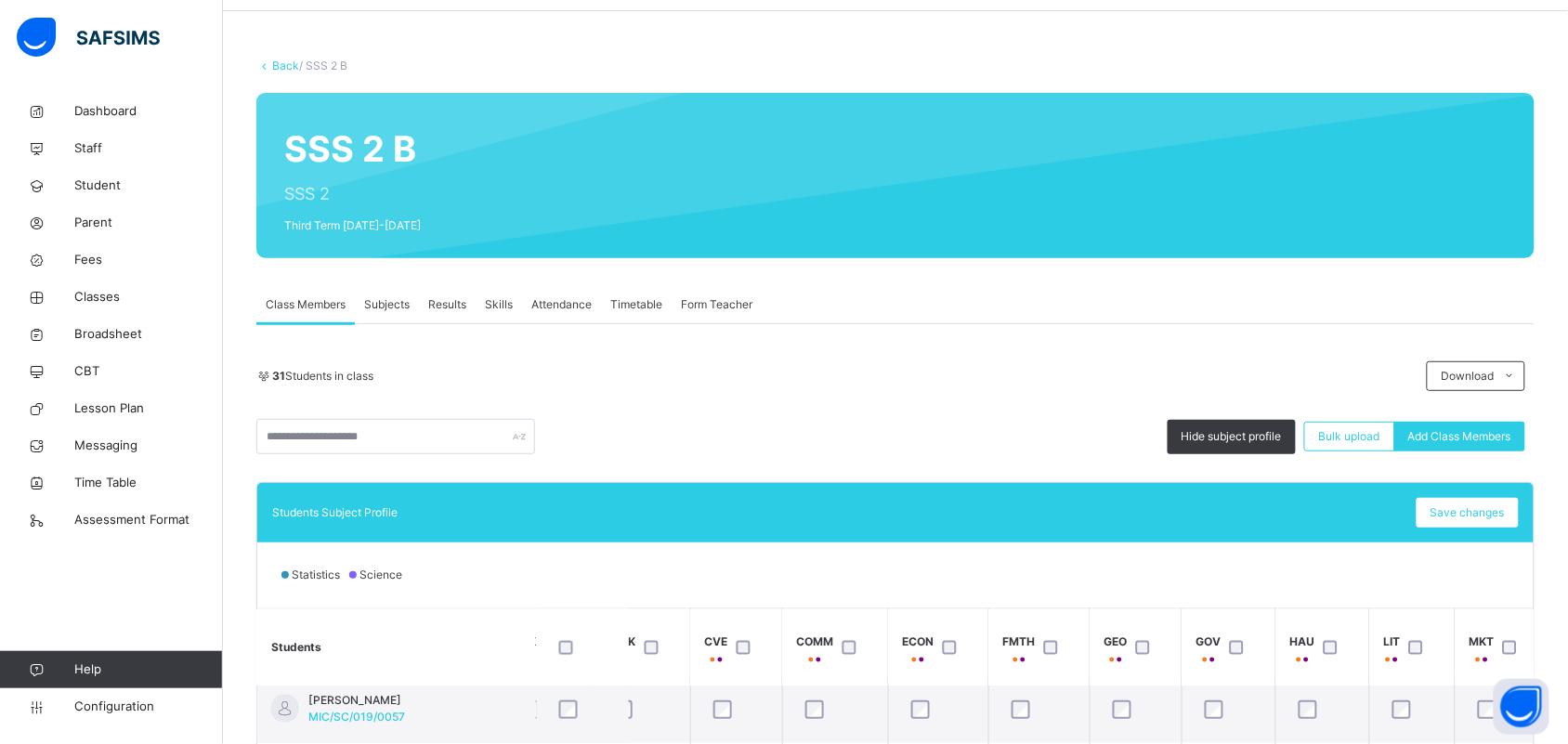
scroll to position [23, 0]
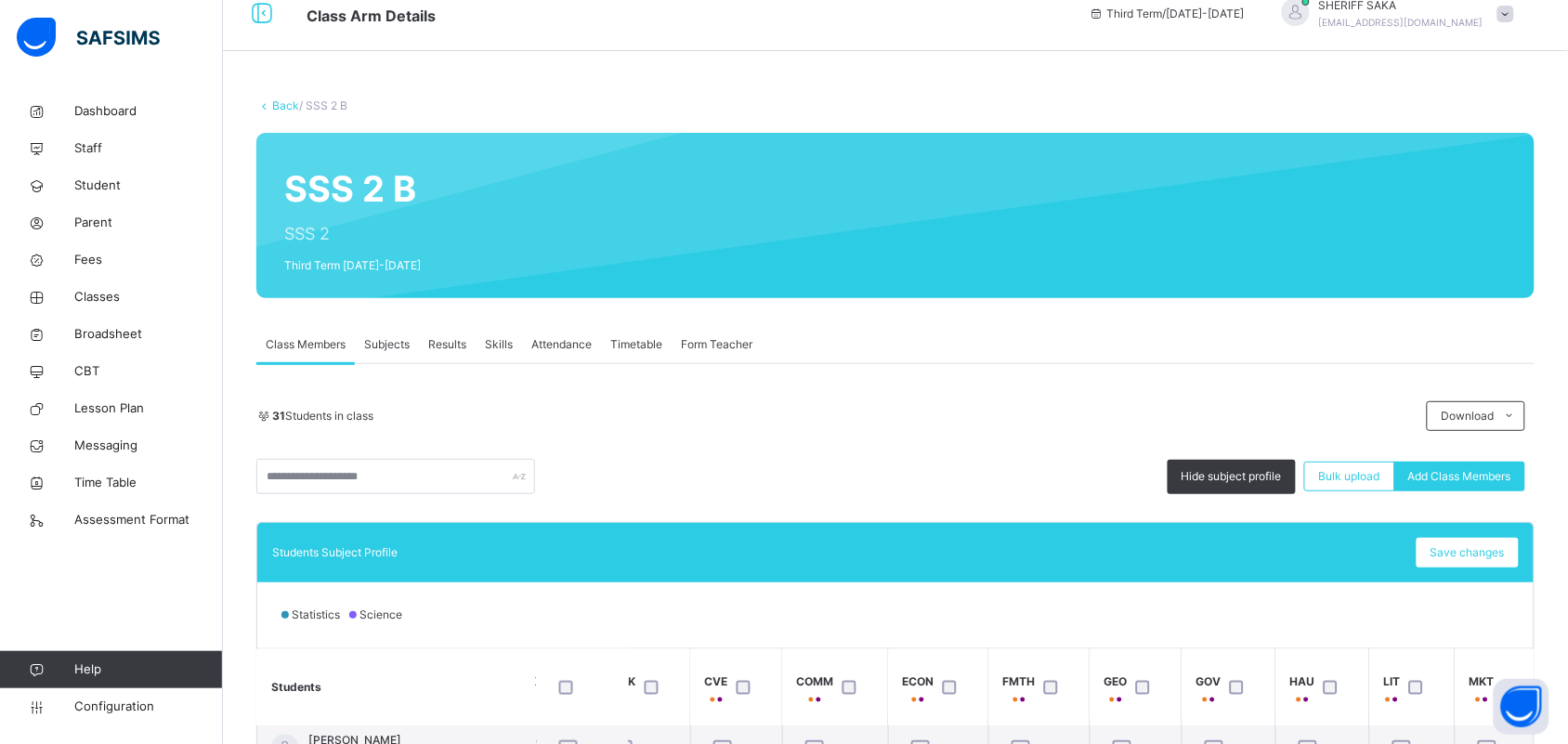
click at [379, 341] on span "Subjects" at bounding box center [386, 345] width 46 height 17
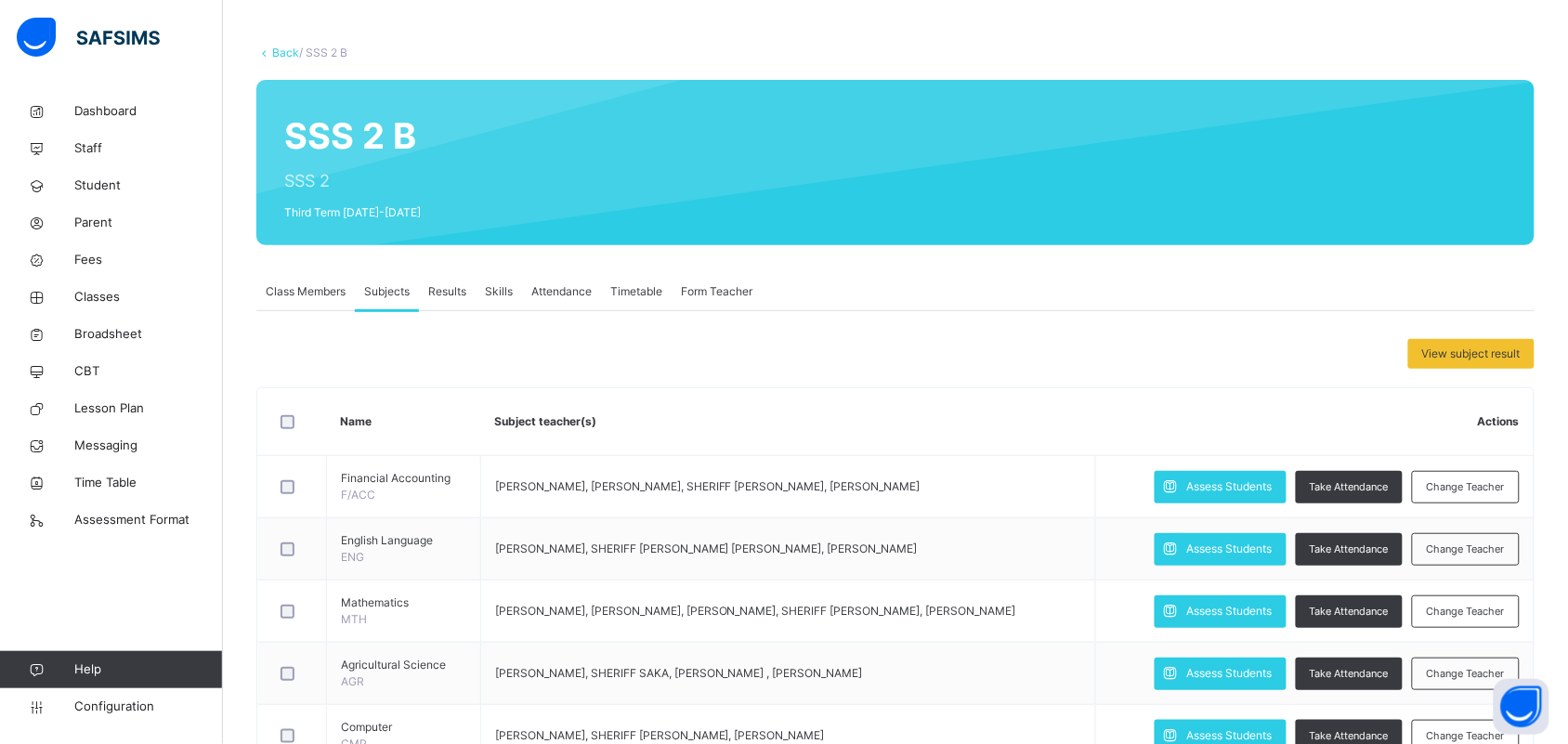
scroll to position [0, 0]
